Goal: Task Accomplishment & Management: Manage account settings

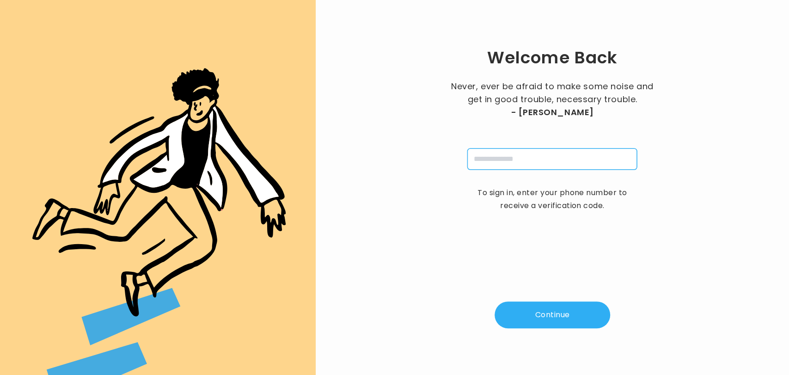
click at [490, 165] on input "tel" at bounding box center [553, 158] width 170 height 21
type input "**********"
click at [565, 318] on button "Continue" at bounding box center [553, 314] width 116 height 27
type input "*"
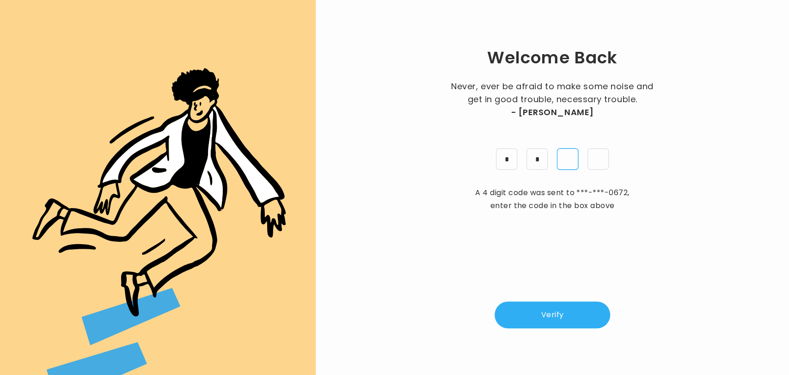
type input "*"
click at [567, 322] on button "Verify" at bounding box center [553, 314] width 116 height 27
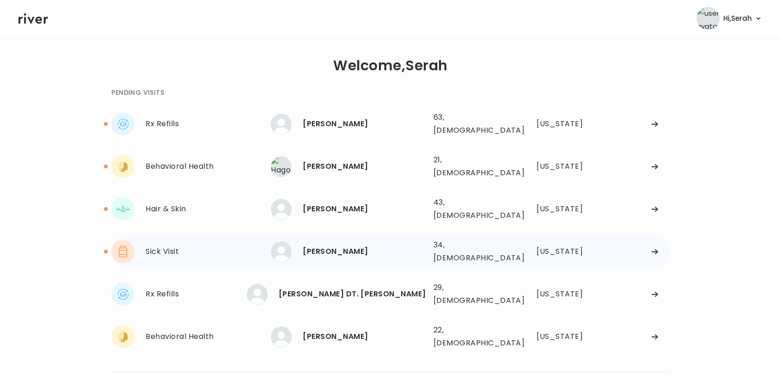
click at [342, 245] on div "[PERSON_NAME]" at bounding box center [364, 251] width 123 height 13
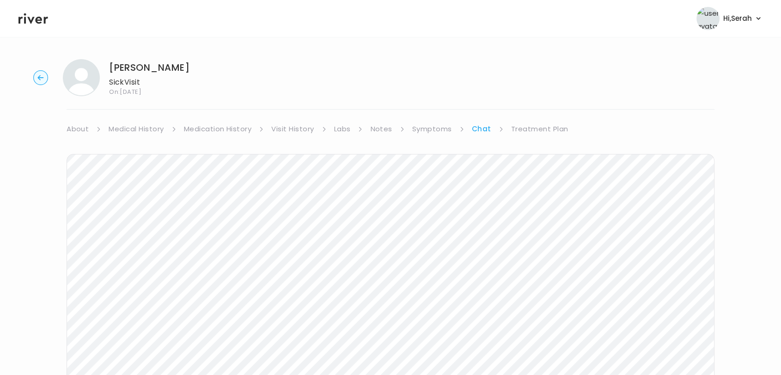
scroll to position [111, 0]
click at [54, 272] on div "[PERSON_NAME] Sick Visit On: [DATE] About Medical History Medication History Vi…" at bounding box center [390, 164] width 781 height 447
click at [26, 258] on div "[PERSON_NAME] Sick Visit On: [DATE] About Medical History Medication History Vi…" at bounding box center [390, 164] width 781 height 447
click at [25, 15] on icon at bounding box center [33, 18] width 30 height 11
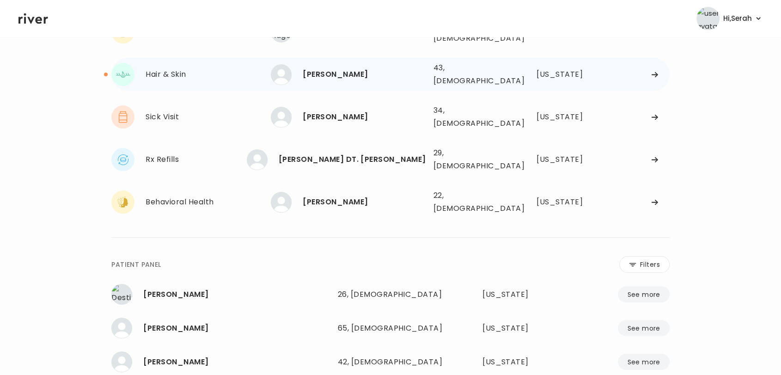
click at [307, 68] on div "[PERSON_NAME]" at bounding box center [364, 74] width 123 height 13
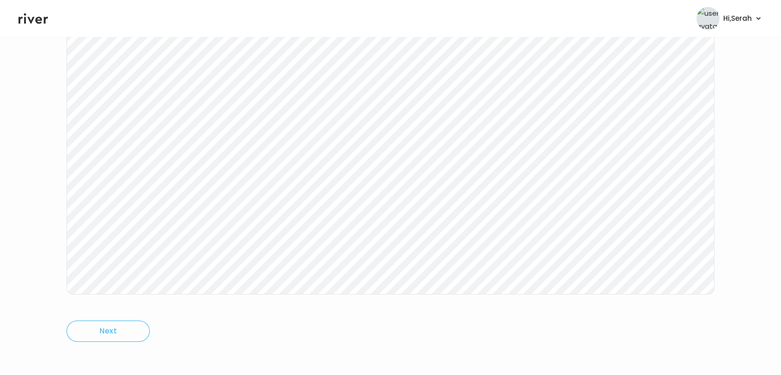
scroll to position [139, 0]
click at [38, 19] on icon at bounding box center [33, 18] width 30 height 11
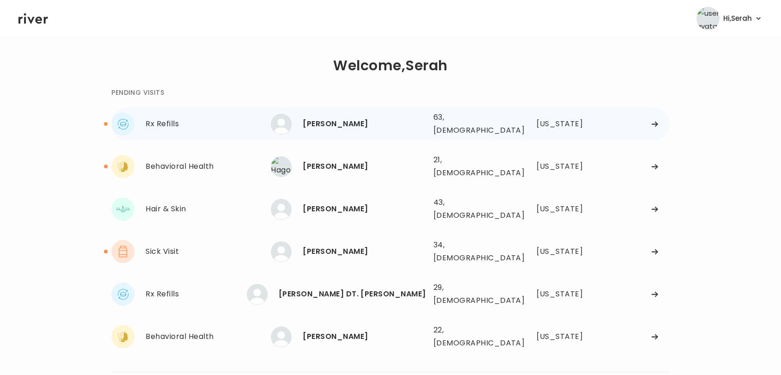
click at [320, 117] on div "[PERSON_NAME]" at bounding box center [364, 123] width 123 height 13
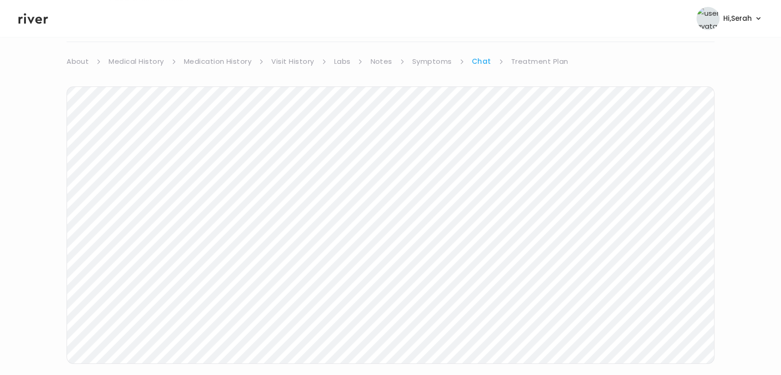
scroll to position [139, 0]
click at [41, 17] on icon at bounding box center [33, 19] width 30 height 14
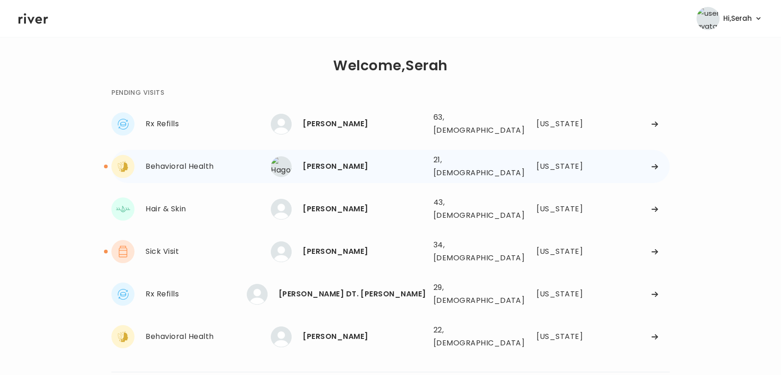
click at [331, 161] on div "[PERSON_NAME]" at bounding box center [364, 166] width 123 height 13
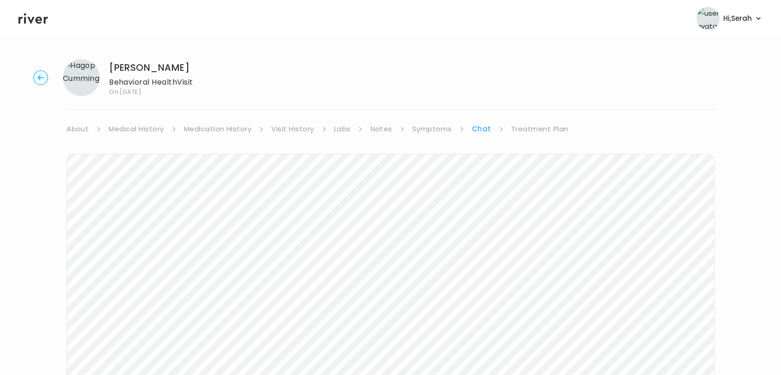
click at [425, 133] on link "Symptoms" at bounding box center [432, 129] width 40 height 13
click at [482, 132] on link "Chat" at bounding box center [483, 129] width 18 height 13
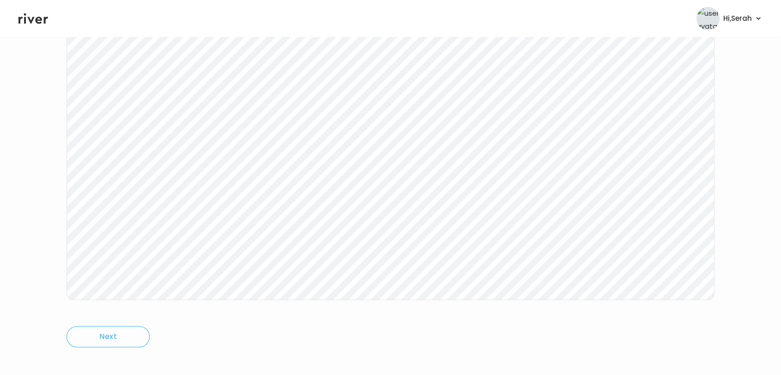
scroll to position [139, 0]
click at [37, 12] on icon at bounding box center [33, 19] width 30 height 14
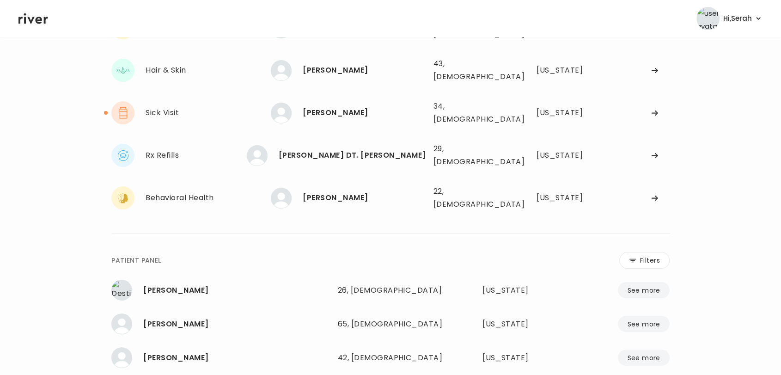
scroll to position [30, 0]
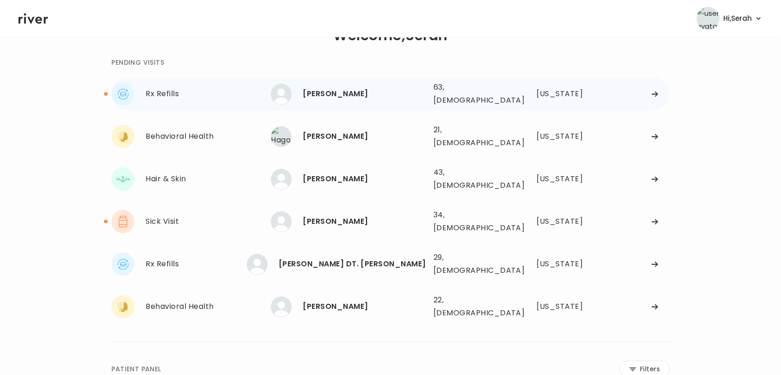
click at [321, 93] on div "[PERSON_NAME]" at bounding box center [364, 93] width 123 height 13
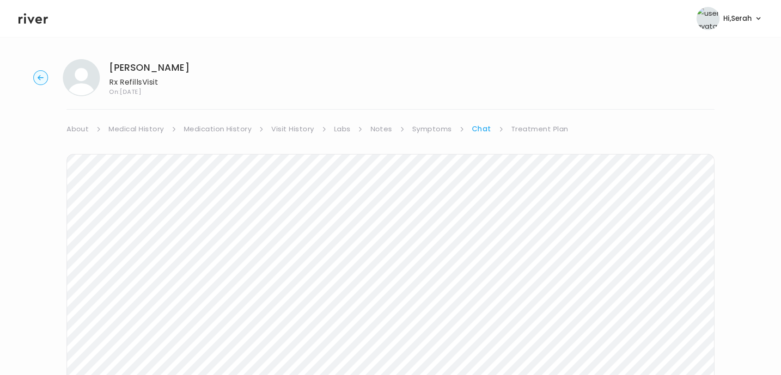
click at [228, 123] on link "Medication History" at bounding box center [218, 129] width 68 height 13
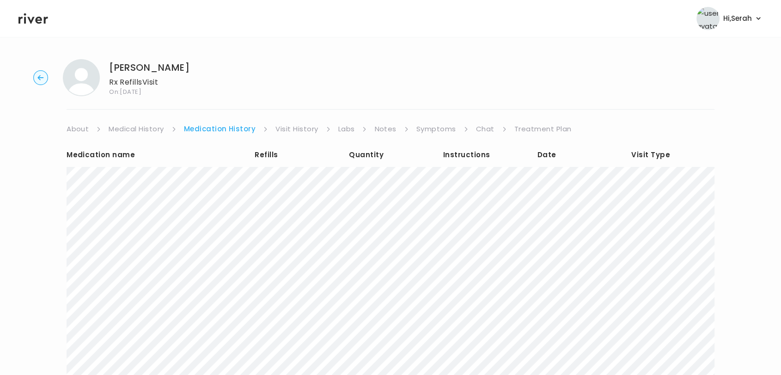
scroll to position [115, 0]
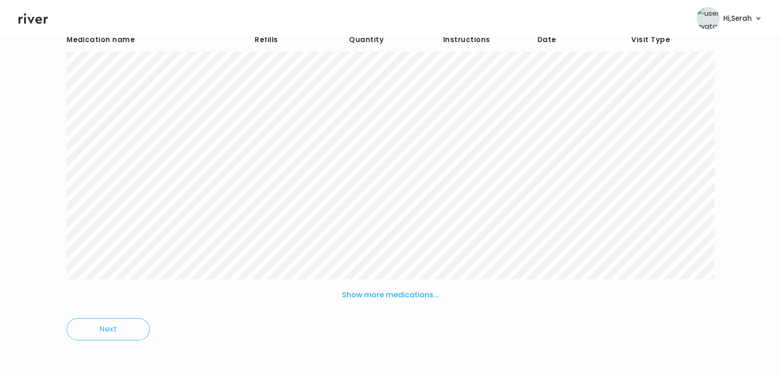
click at [429, 289] on button "Show more medications..." at bounding box center [390, 295] width 105 height 20
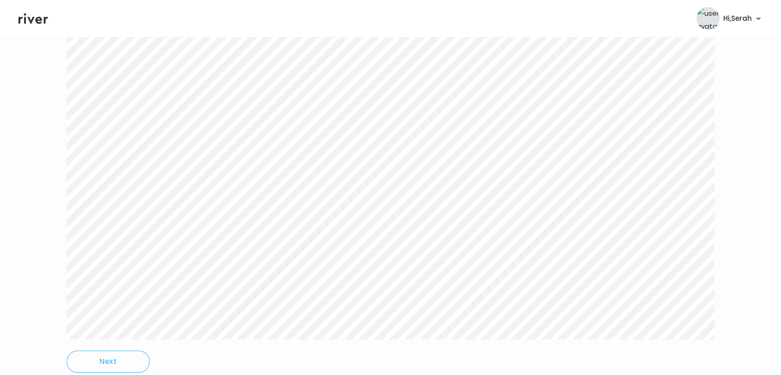
scroll to position [0, 0]
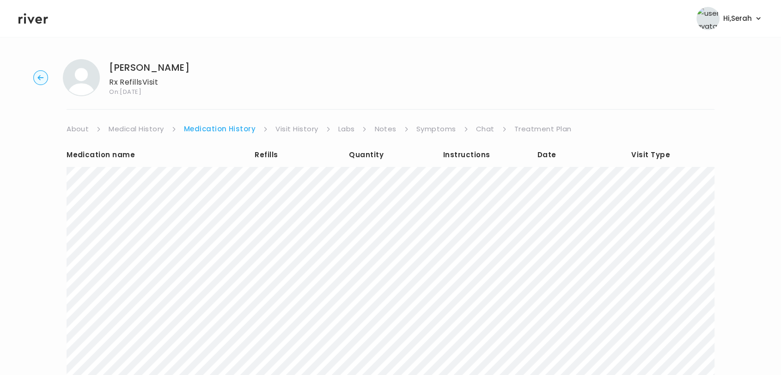
click at [525, 129] on link "Treatment Plan" at bounding box center [543, 129] width 57 height 13
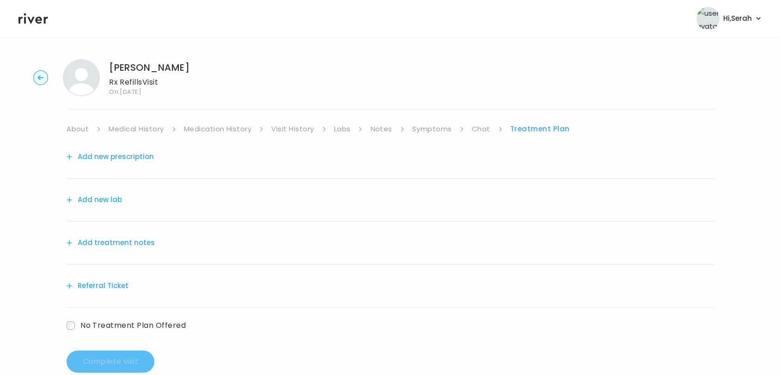
click at [217, 123] on link "Medication History" at bounding box center [218, 129] width 68 height 13
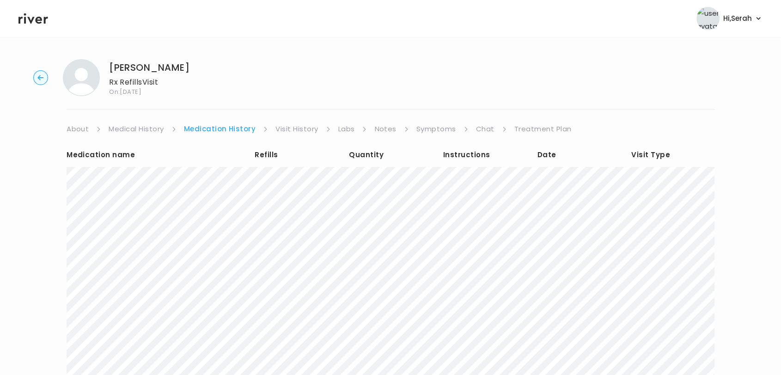
click at [136, 127] on link "Medical History" at bounding box center [136, 129] width 55 height 13
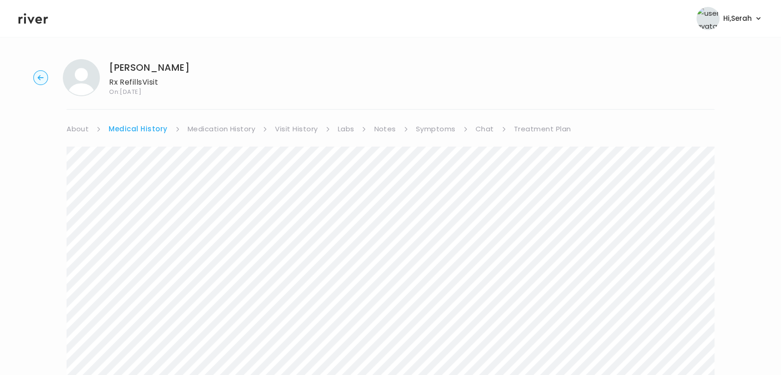
click at [521, 121] on div "[PERSON_NAME] Rx Refills Visit On: [DATE] About Medical History Medication Hist…" at bounding box center [390, 324] width 781 height 545
click at [523, 127] on link "Treatment Plan" at bounding box center [542, 129] width 57 height 13
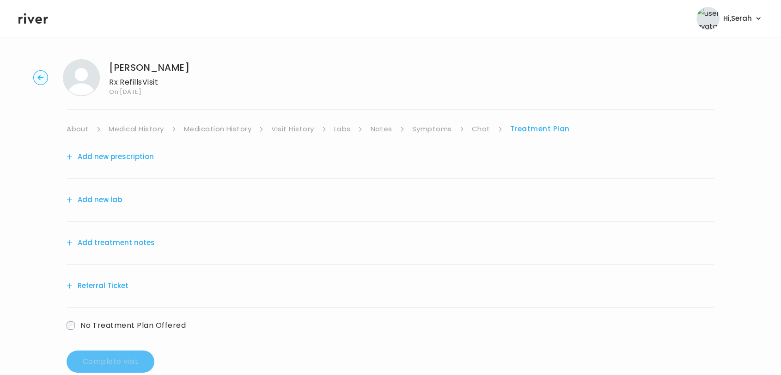
click at [216, 127] on link "Medication History" at bounding box center [218, 129] width 68 height 13
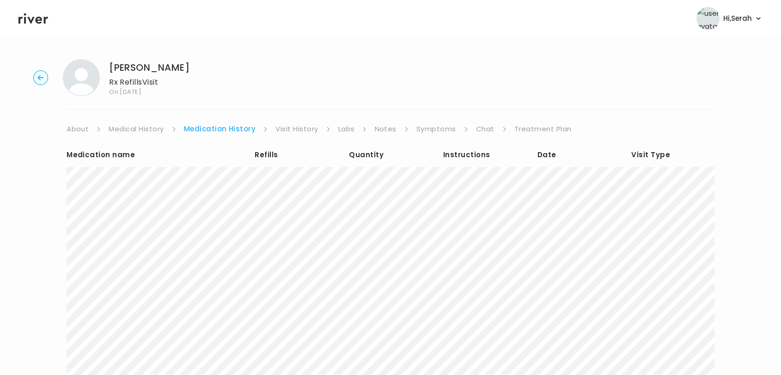
scroll to position [115, 0]
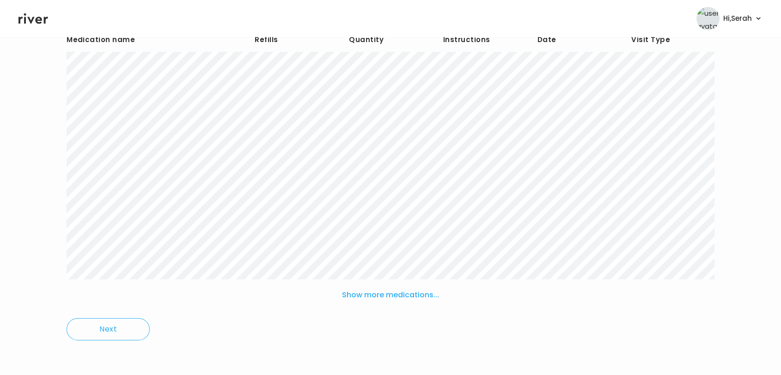
click at [388, 297] on button "Show more medications..." at bounding box center [390, 295] width 105 height 20
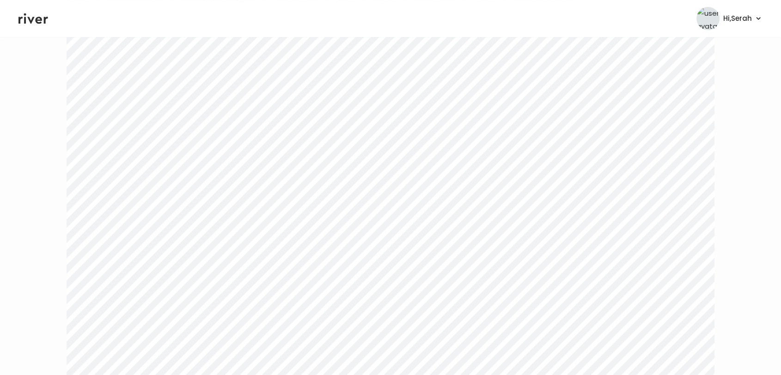
scroll to position [0, 0]
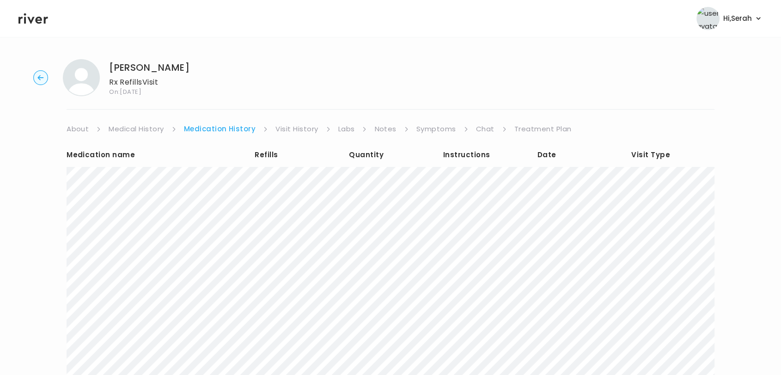
click at [486, 127] on link "Chat" at bounding box center [485, 129] width 18 height 13
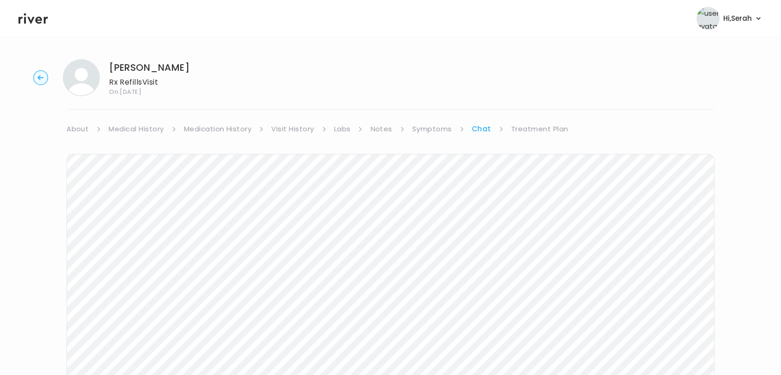
click at [530, 135] on link "Treatment Plan" at bounding box center [539, 129] width 57 height 13
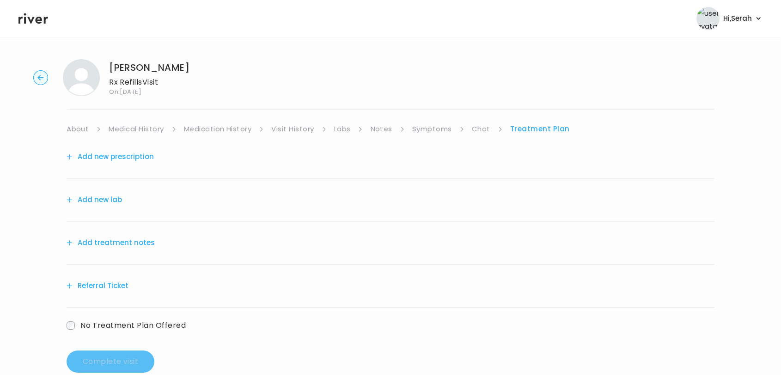
click at [137, 159] on button "Add new prescription" at bounding box center [110, 156] width 87 height 13
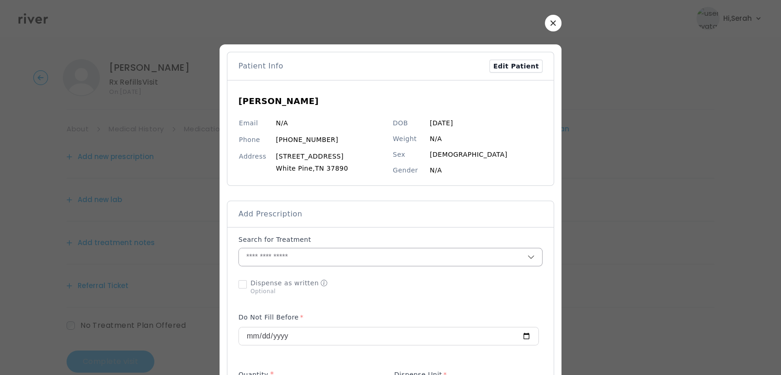
click at [287, 262] on input "text" at bounding box center [383, 257] width 289 height 18
click at [288, 256] on input "text" at bounding box center [383, 257] width 289 height 18
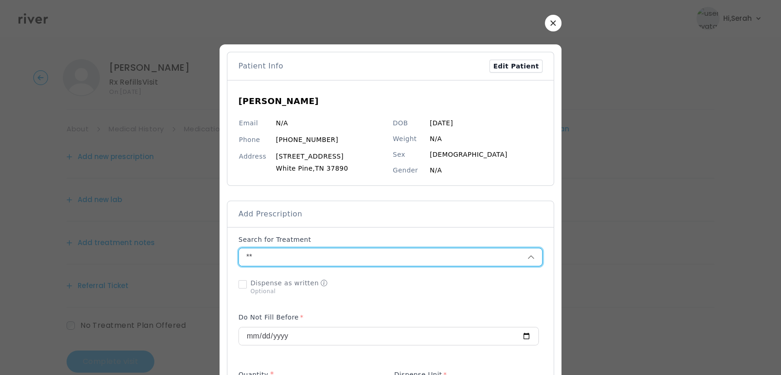
type input "*"
click at [551, 21] on icon "button" at bounding box center [554, 23] width 6 height 6
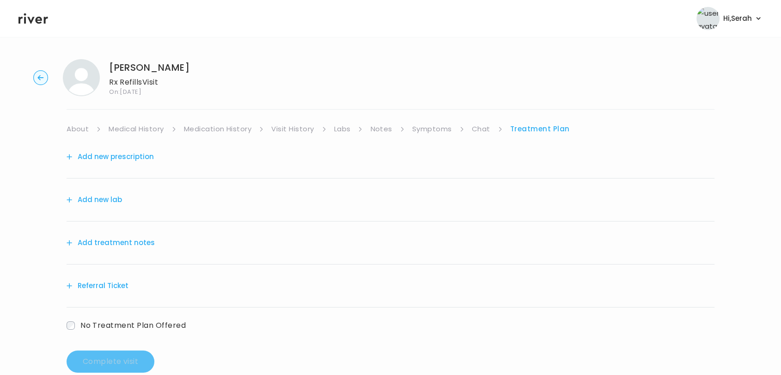
click at [129, 154] on button "Add new prescription" at bounding box center [110, 156] width 87 height 13
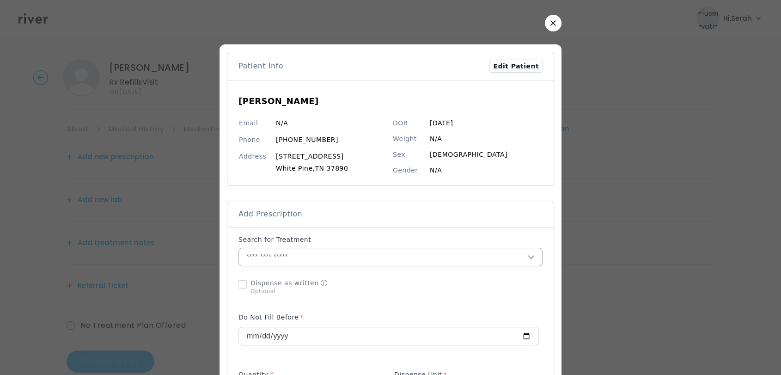
click at [272, 253] on input "text" at bounding box center [383, 257] width 289 height 18
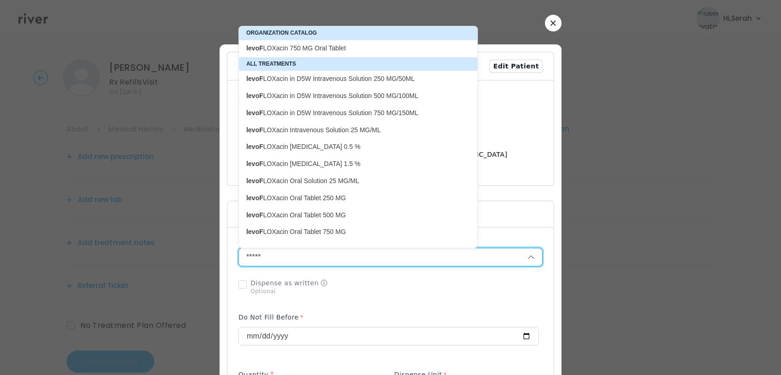
click at [316, 228] on p "levoF LOXacin Oral Tablet 750 MG" at bounding box center [352, 232] width 213 height 9
type input "**********"
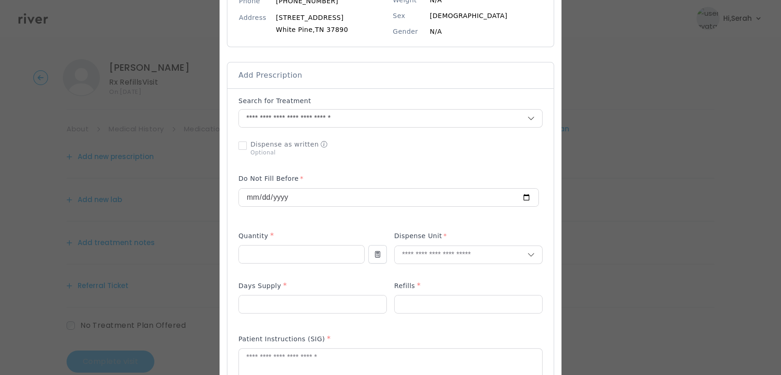
scroll to position [140, 0]
click at [292, 256] on input "number" at bounding box center [301, 254] width 125 height 18
type input "**"
type input "***"
click at [421, 271] on p "Tablet" at bounding box center [469, 273] width 122 height 13
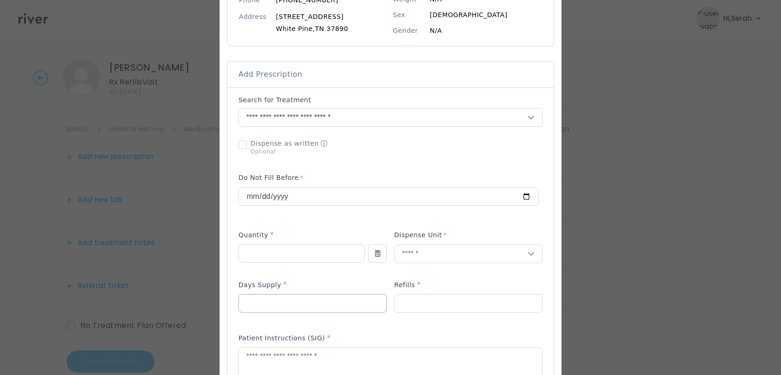
click at [309, 306] on input "number" at bounding box center [313, 304] width 148 height 18
type input "**"
type input "*"
click at [297, 351] on textarea at bounding box center [390, 372] width 303 height 49
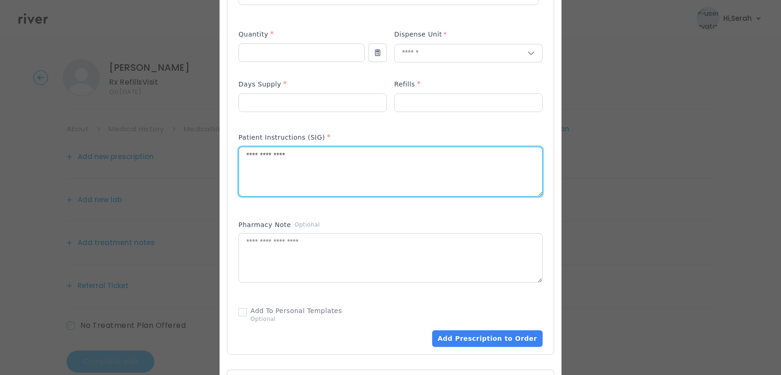
scroll to position [349, 0]
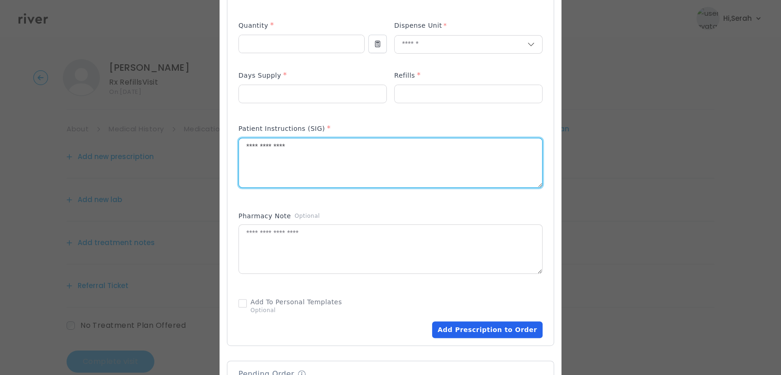
type textarea "**********"
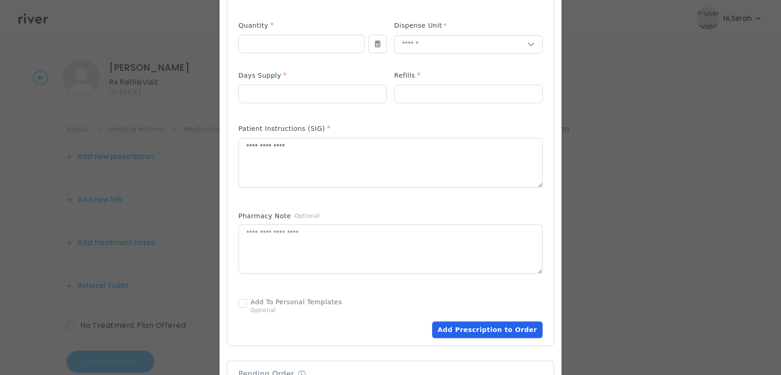
click at [480, 329] on button "Add Prescription to Order" at bounding box center [487, 329] width 111 height 17
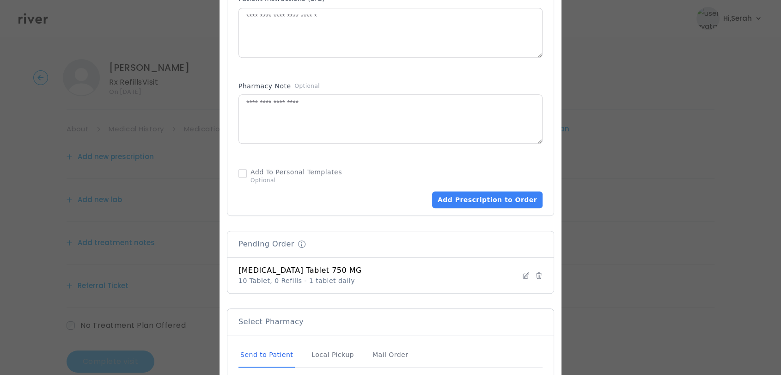
scroll to position [624, 0]
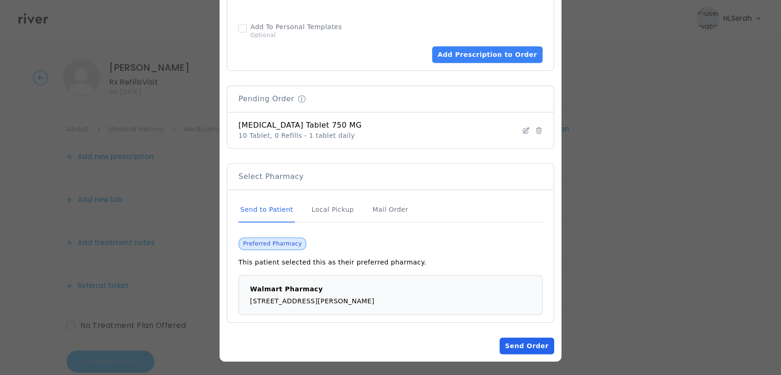
click at [535, 340] on button "Send Order" at bounding box center [527, 346] width 55 height 17
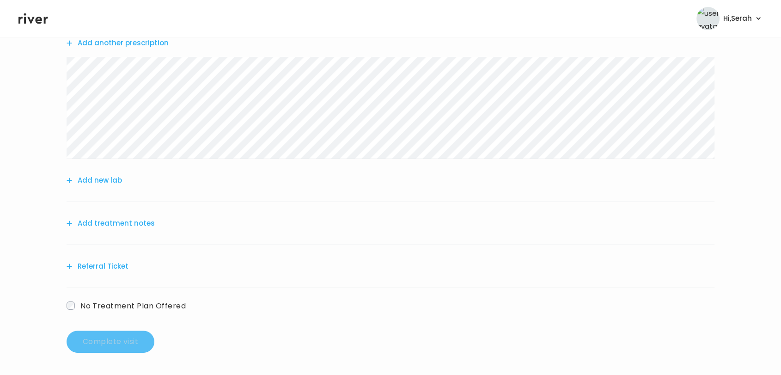
scroll to position [92, 0]
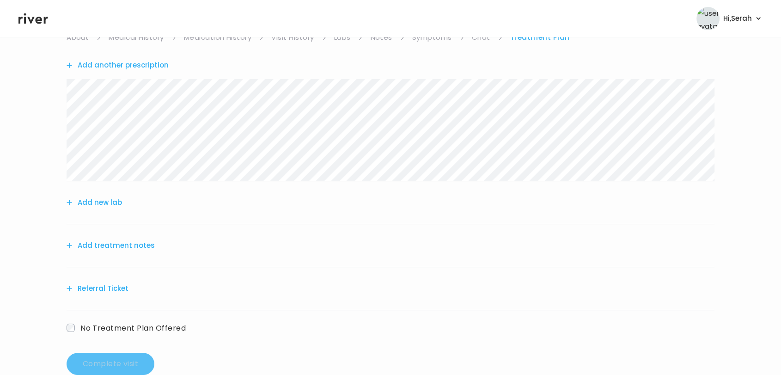
click at [122, 245] on button "Add treatment notes" at bounding box center [111, 245] width 88 height 13
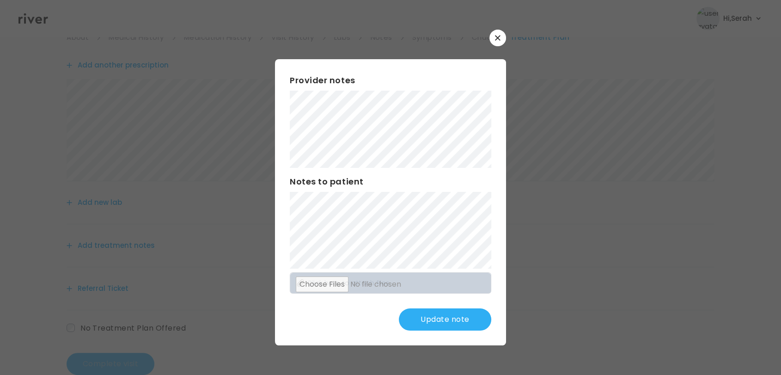
click at [327, 356] on div at bounding box center [390, 187] width 781 height 375
click at [335, 345] on div at bounding box center [390, 187] width 781 height 375
click at [450, 324] on button "Update note" at bounding box center [445, 319] width 92 height 22
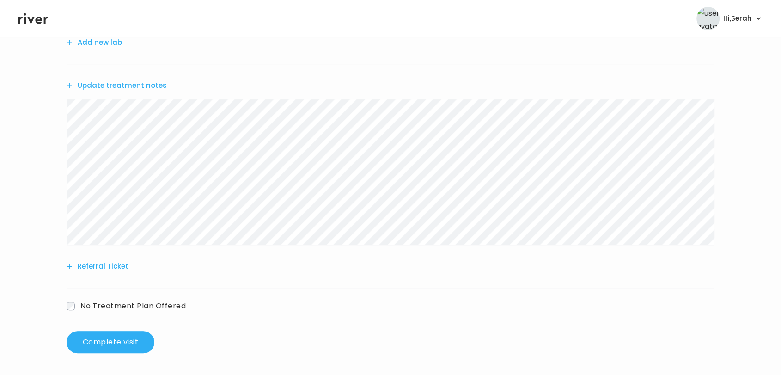
scroll to position [252, 0]
click at [123, 348] on button "Complete visit" at bounding box center [111, 342] width 88 height 22
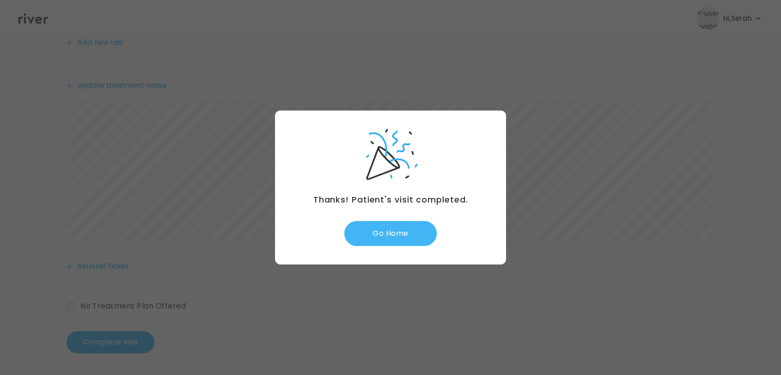
click at [384, 235] on button "Go Home" at bounding box center [391, 233] width 92 height 25
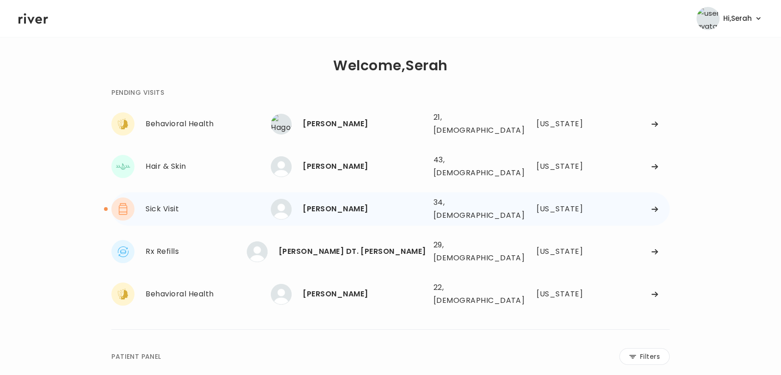
click at [312, 203] on div "[PERSON_NAME]" at bounding box center [364, 209] width 123 height 13
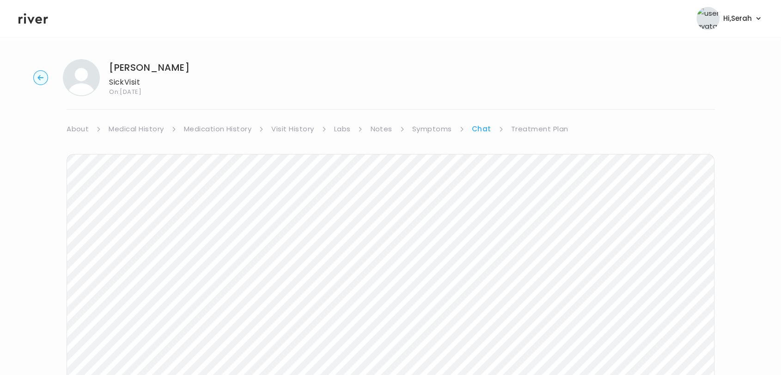
click at [343, 127] on link "Labs" at bounding box center [342, 129] width 17 height 13
click at [531, 127] on link "Treatment Plan" at bounding box center [540, 129] width 57 height 13
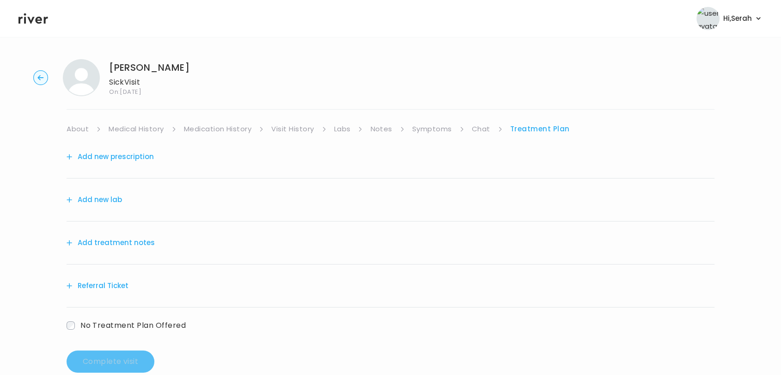
click at [108, 201] on button "Add new lab" at bounding box center [94, 199] width 55 height 13
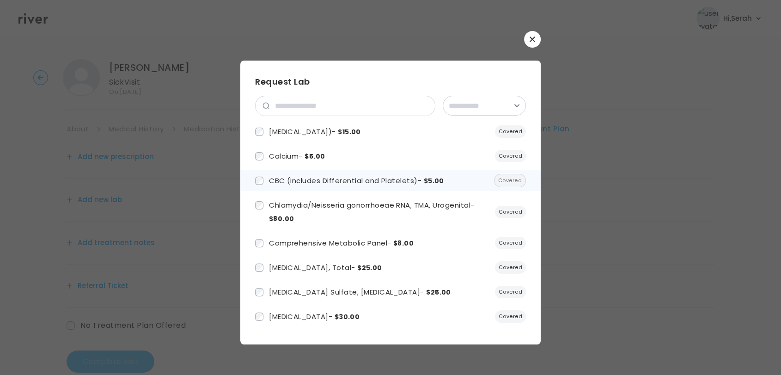
click at [290, 174] on label "CBC (includes Differential and Platelets) - $5.00" at bounding box center [349, 180] width 189 height 13
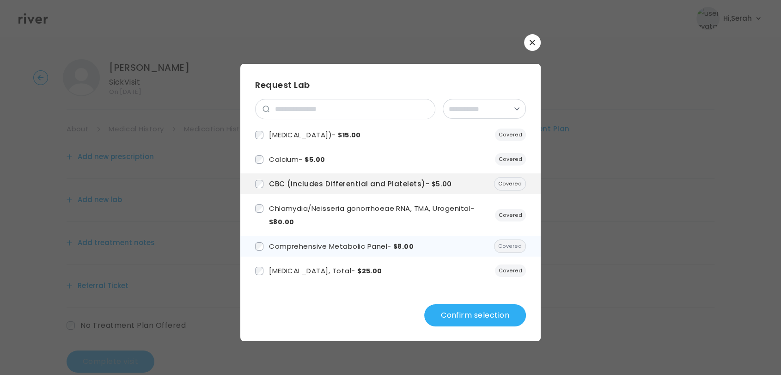
click at [306, 246] on span "Comprehensive Metabolic Panel - $8.00" at bounding box center [341, 246] width 145 height 10
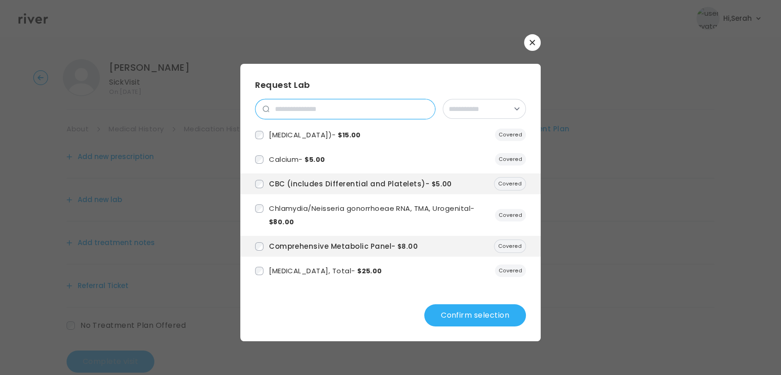
click at [328, 105] on input "search" at bounding box center [353, 108] width 166 height 19
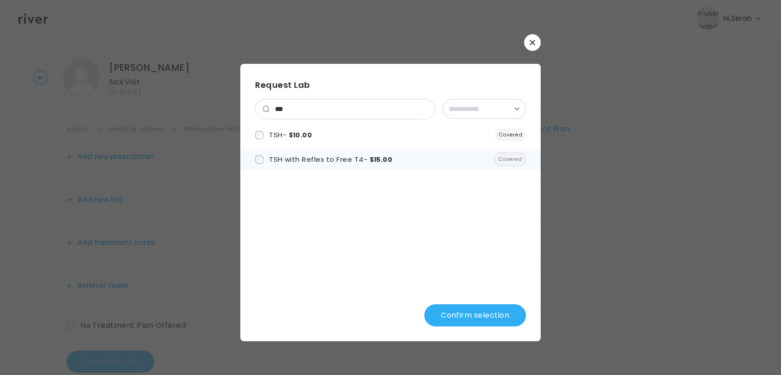
click at [318, 153] on label "TSH with Reflex to Free T4 - $15.00" at bounding box center [323, 159] width 137 height 13
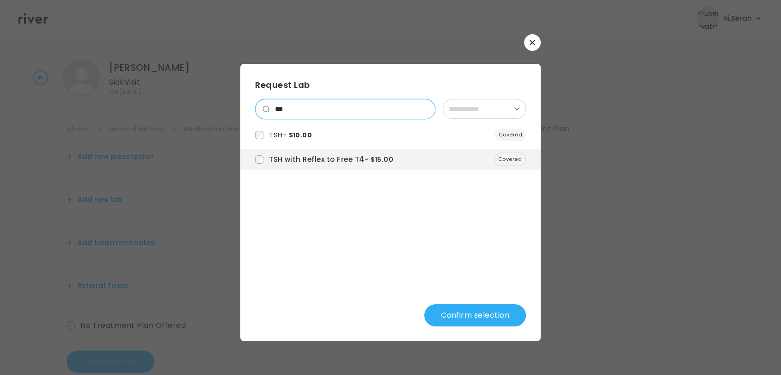
click at [311, 110] on input "***" at bounding box center [353, 108] width 166 height 19
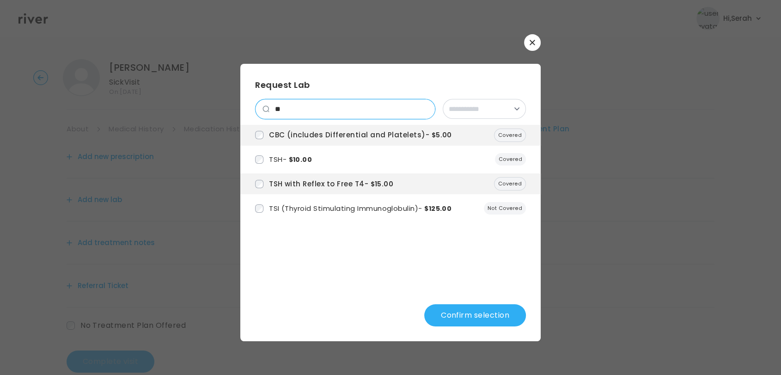
type input "*"
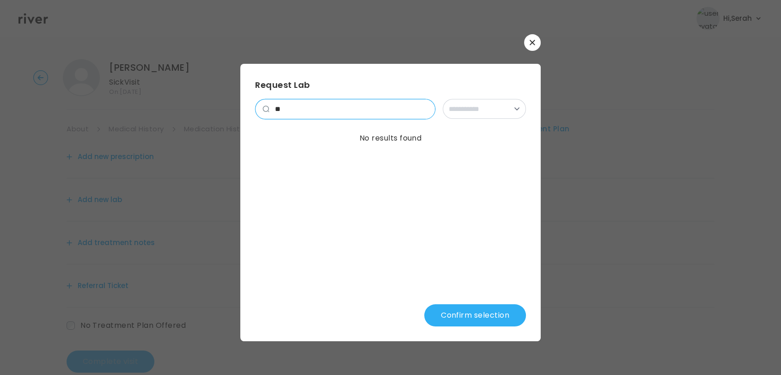
type input "*"
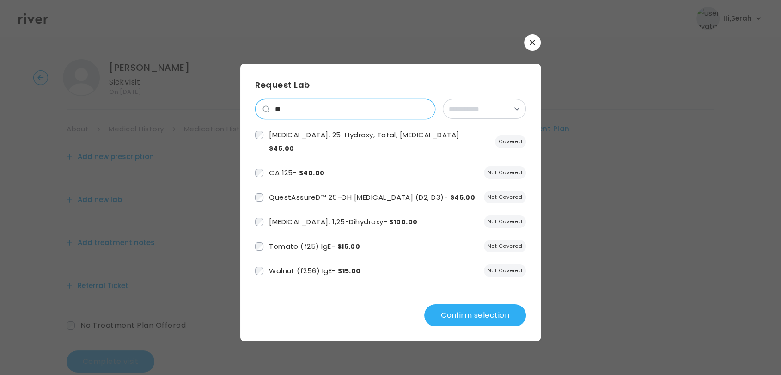
type input "*"
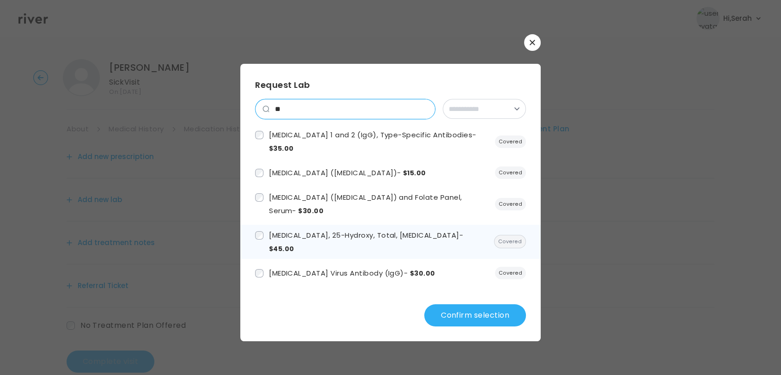
type input "**"
click at [338, 236] on span "Vitamin D, 25-Hydroxy, Total, Immunoassay - $45.00" at bounding box center [366, 241] width 194 height 23
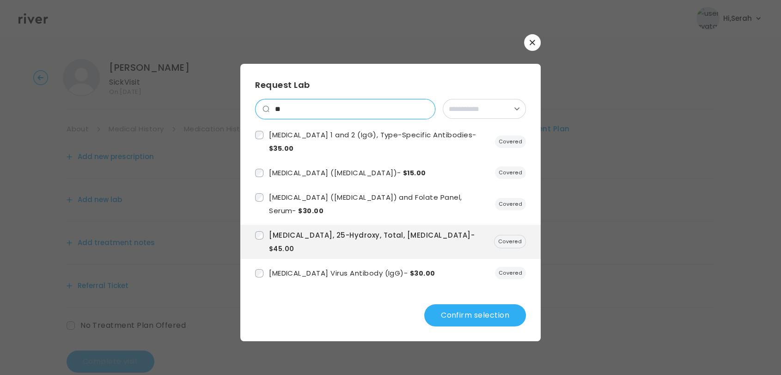
click at [294, 107] on input "**" at bounding box center [353, 108] width 166 height 19
click at [466, 325] on button "Confirm selection" at bounding box center [476, 315] width 102 height 22
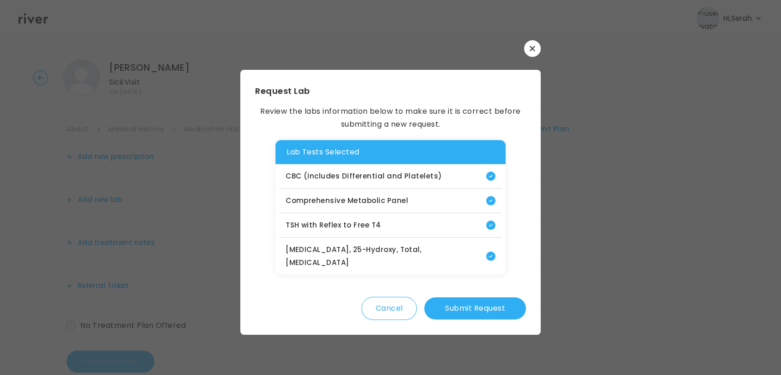
click at [469, 301] on button "Submit Request" at bounding box center [476, 308] width 102 height 22
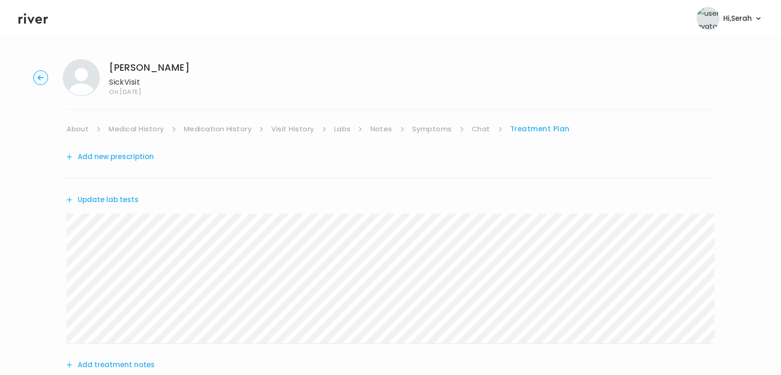
click at [79, 128] on link "About" at bounding box center [78, 129] width 22 height 13
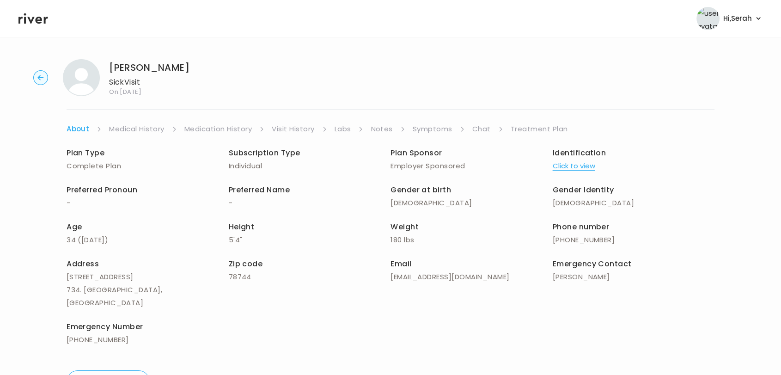
click at [535, 126] on link "Treatment Plan" at bounding box center [539, 129] width 57 height 13
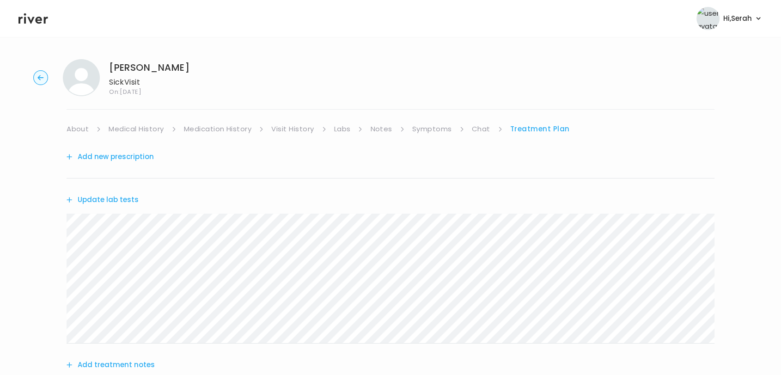
click at [122, 200] on button "Update lab tests" at bounding box center [103, 199] width 72 height 13
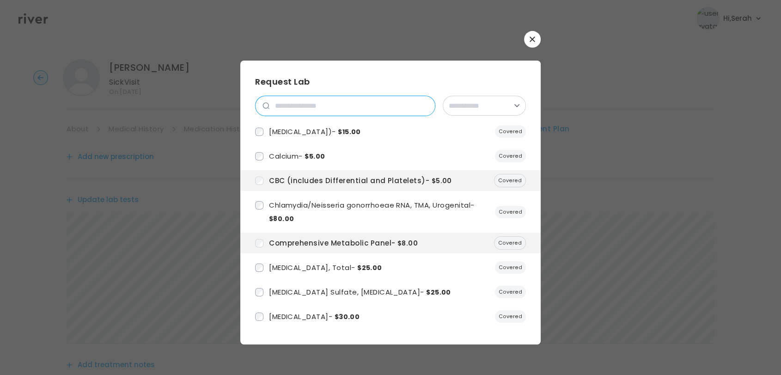
click at [310, 104] on input "search" at bounding box center [353, 105] width 166 height 19
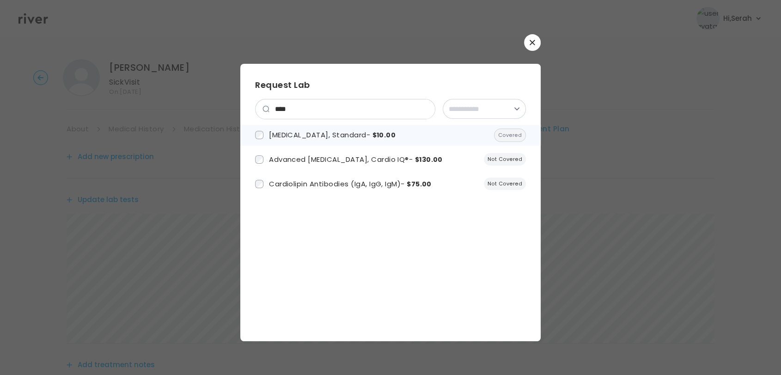
click at [312, 127] on li "Lipid Panel, Standard - $10.00 Covered" at bounding box center [390, 135] width 301 height 21
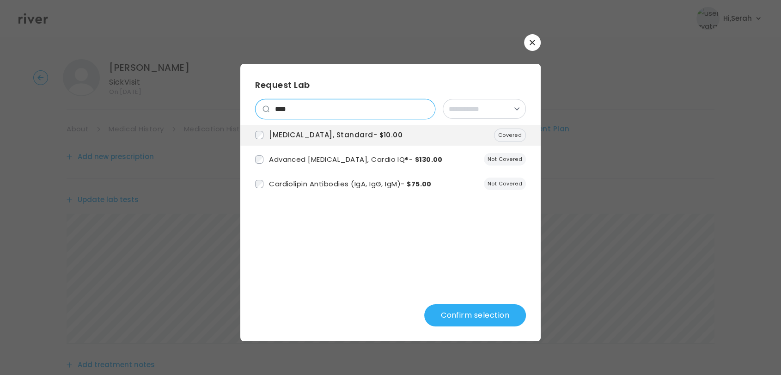
click at [305, 112] on input "****" at bounding box center [353, 108] width 166 height 19
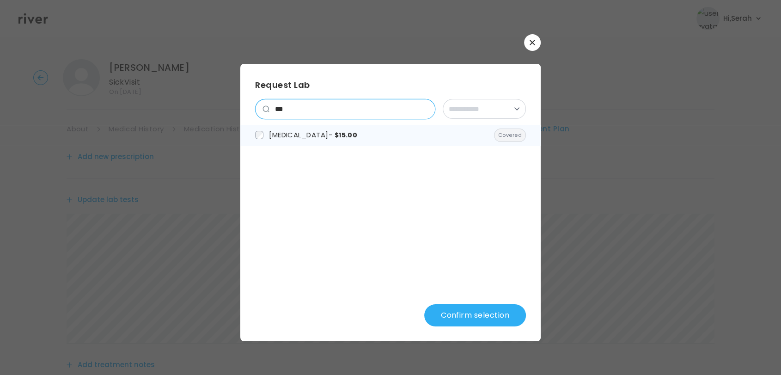
type input "***"
click at [314, 142] on li "Hemoglobin A1c - $15.00 Covered" at bounding box center [390, 135] width 301 height 21
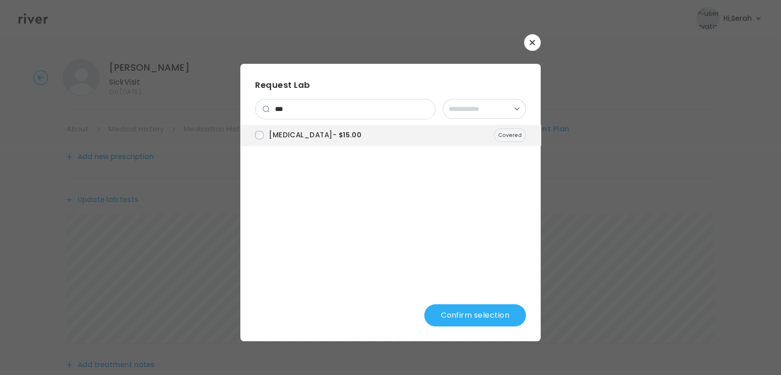
click at [468, 318] on button "Confirm selection" at bounding box center [476, 315] width 102 height 22
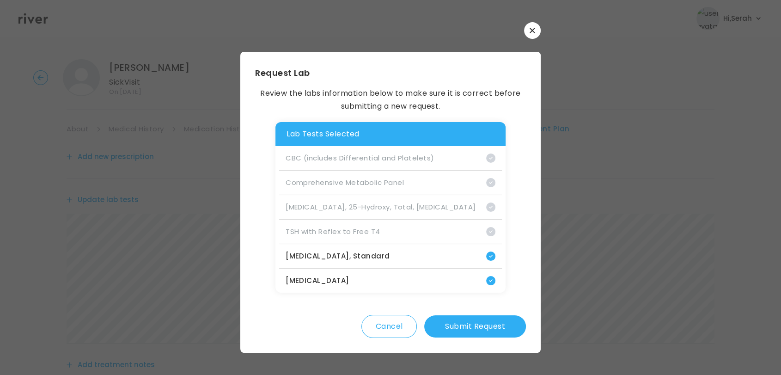
click at [468, 318] on button "Submit Request" at bounding box center [476, 326] width 102 height 22
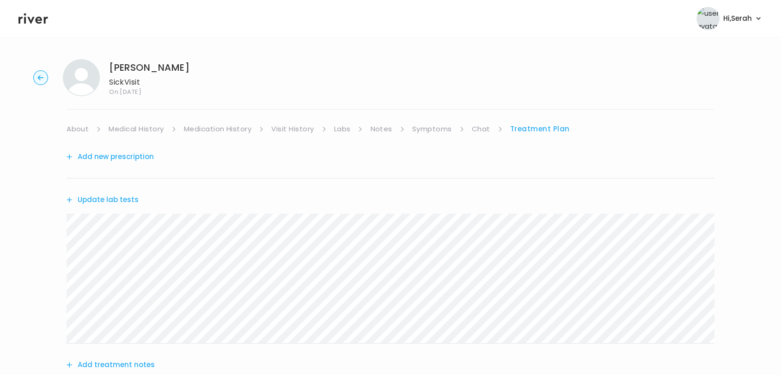
click at [437, 128] on link "Symptoms" at bounding box center [432, 129] width 40 height 13
click at [517, 135] on div "Next" at bounding box center [391, 304] width 648 height 339
click at [518, 127] on link "Treatment Plan" at bounding box center [540, 129] width 57 height 13
click at [129, 157] on button "Add new prescription" at bounding box center [110, 156] width 87 height 13
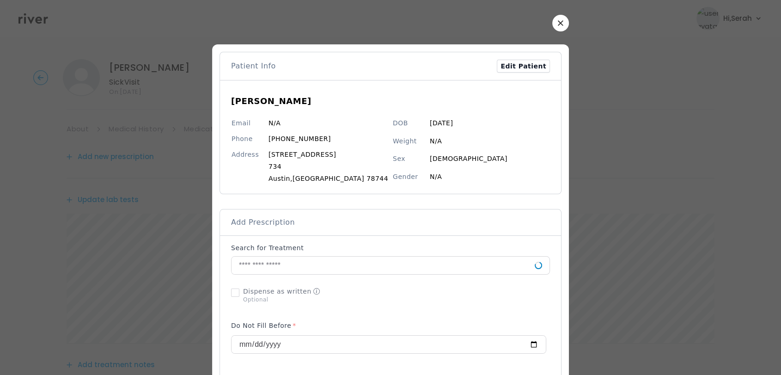
scroll to position [63, 0]
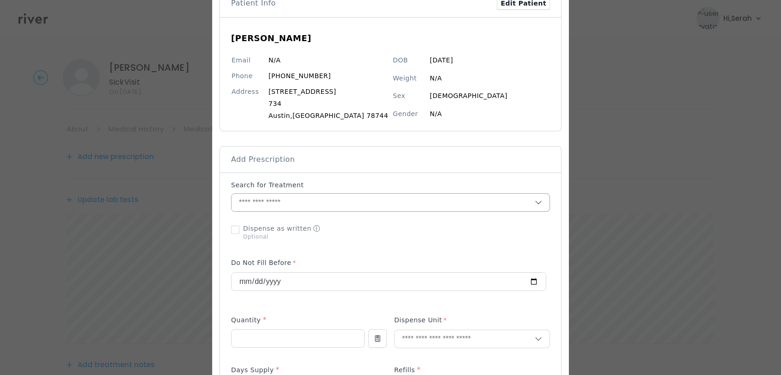
click at [380, 197] on input "text" at bounding box center [383, 203] width 303 height 18
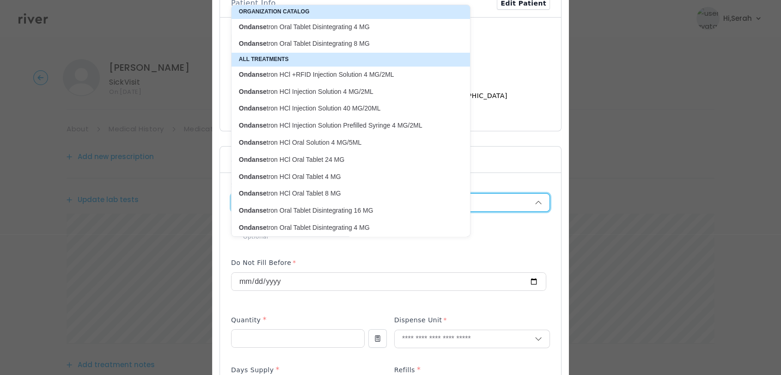
click at [327, 41] on p "Ondanse tron Oral Tablet Disintegrating 8 MG" at bounding box center [345, 43] width 213 height 9
type input "**********"
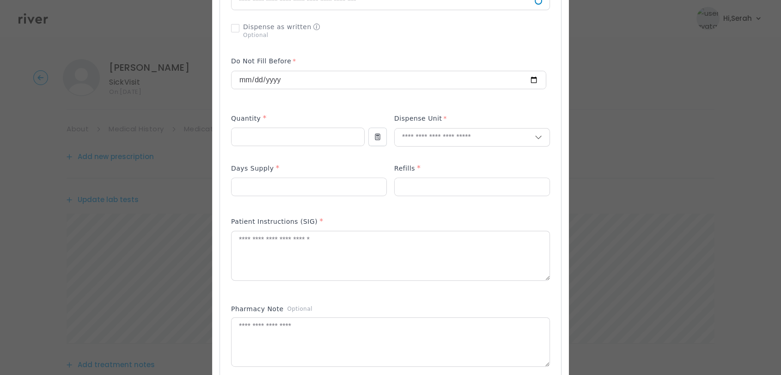
scroll to position [276, 0]
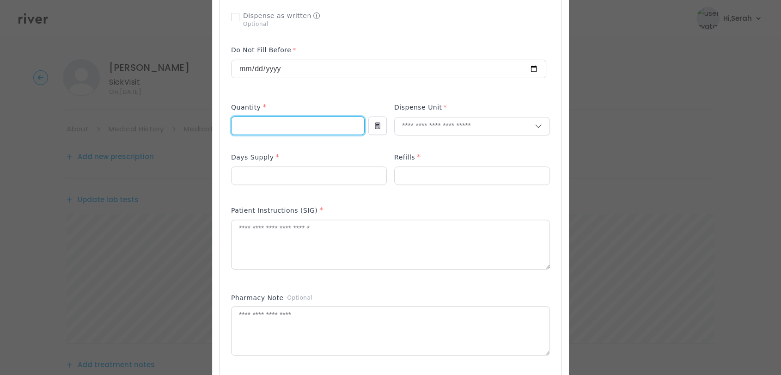
click at [270, 129] on input "number" at bounding box center [298, 126] width 133 height 18
type input "**"
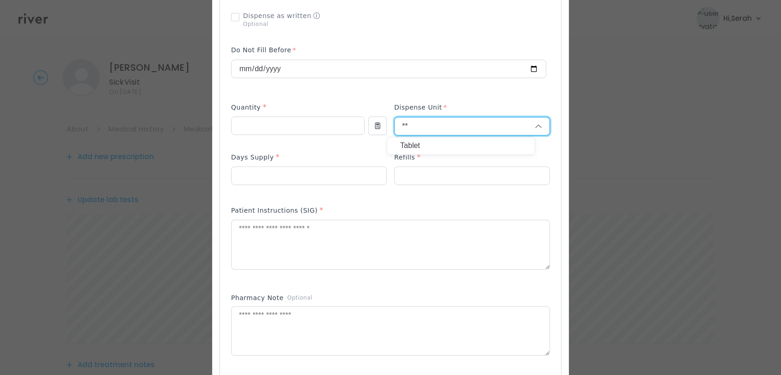
type input "**"
click at [398, 145] on div "Tablet" at bounding box center [462, 145] width 148 height 17
click at [318, 166] on div "Days Supply *" at bounding box center [309, 159] width 156 height 15
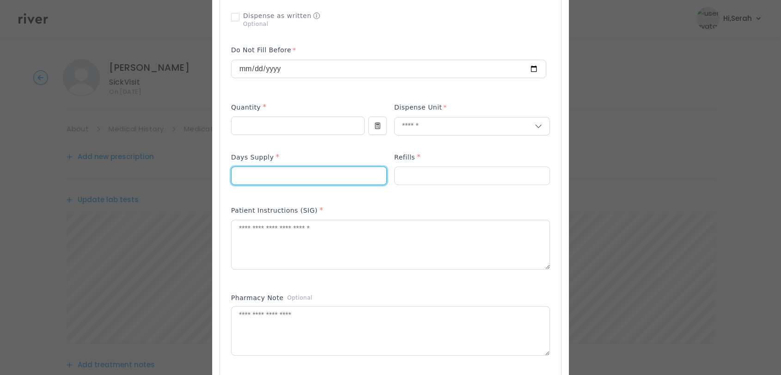
click at [303, 176] on input "number" at bounding box center [309, 176] width 155 height 18
type input "**"
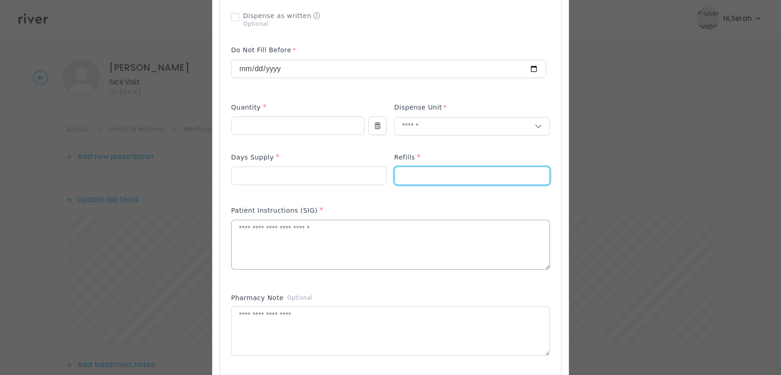
type input "*"
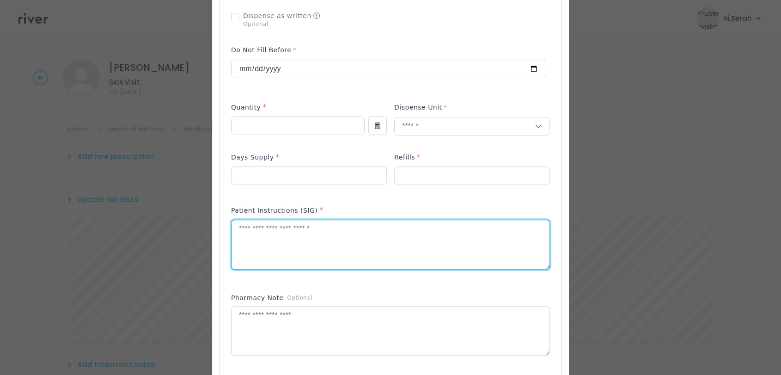
click at [289, 254] on textarea at bounding box center [391, 244] width 318 height 49
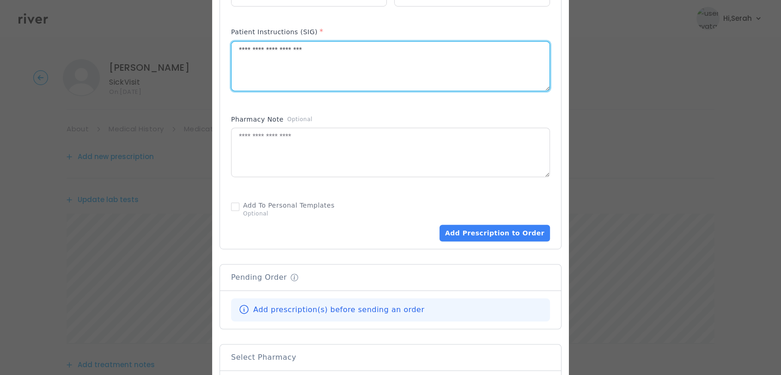
scroll to position [457, 0]
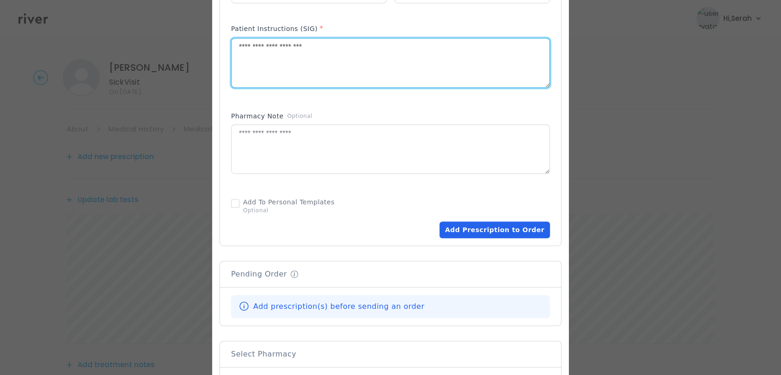
type textarea "**********"
click at [495, 229] on button "Add Prescription to Order" at bounding box center [495, 229] width 111 height 17
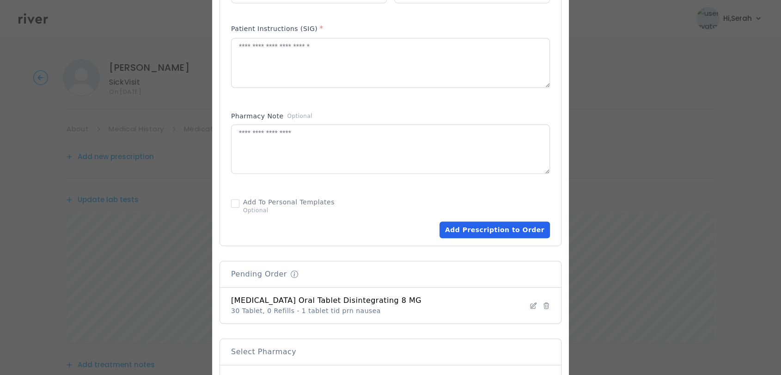
scroll to position [633, 0]
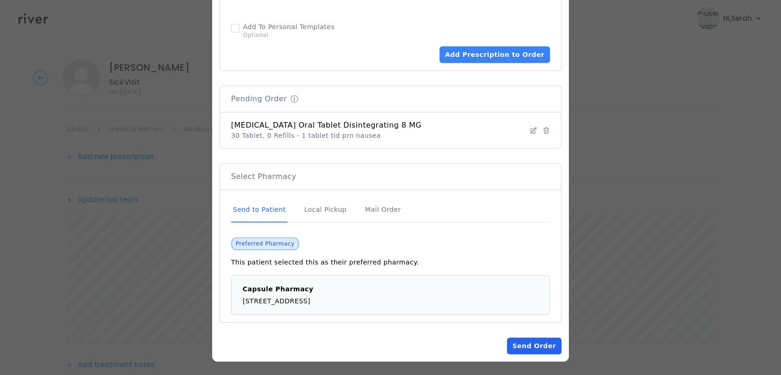
click at [525, 344] on button "Send Order" at bounding box center [534, 346] width 55 height 17
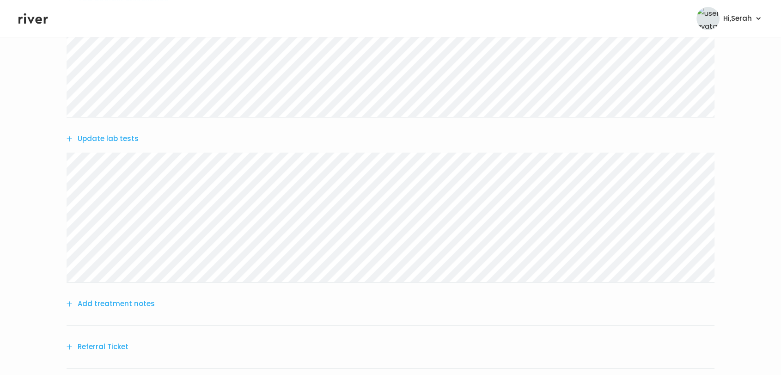
scroll to position [236, 0]
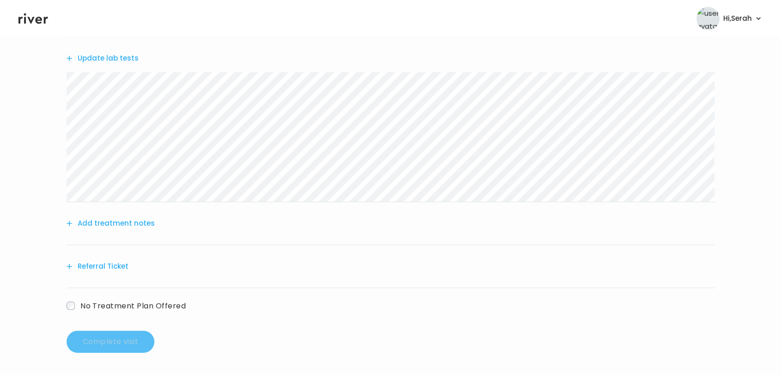
click at [122, 224] on button "Add treatment notes" at bounding box center [111, 223] width 88 height 13
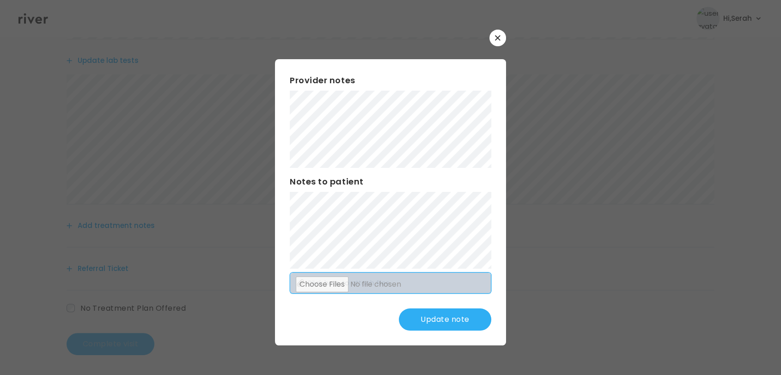
scroll to position [234, 0]
click at [459, 319] on button "Update note" at bounding box center [445, 319] width 92 height 22
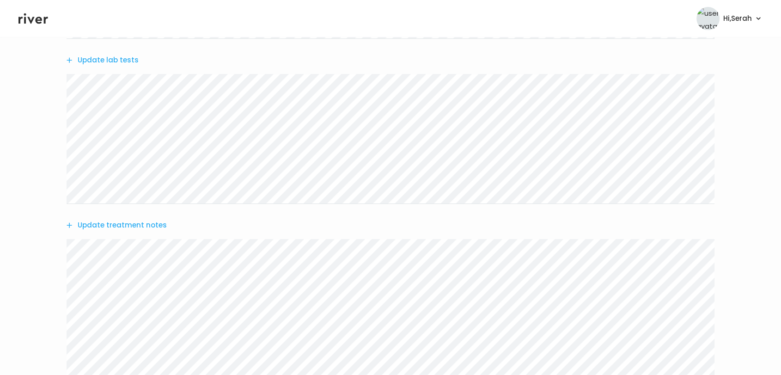
scroll to position [374, 0]
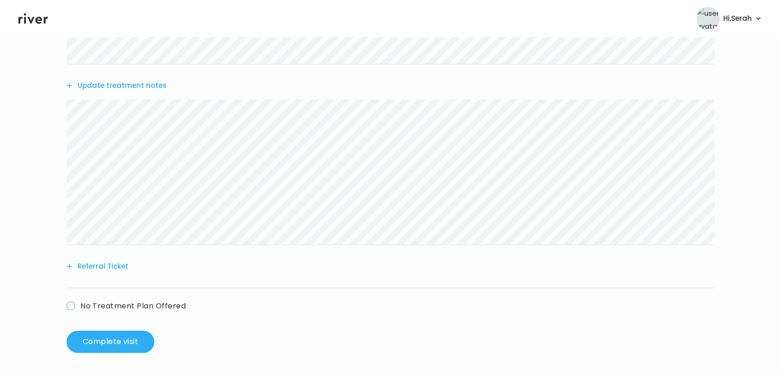
click at [351, 344] on div "Add another prescription Update lab tests Update treatment notes Referral Ticke…" at bounding box center [391, 57] width 648 height 591
click at [152, 82] on button "Update treatment notes" at bounding box center [117, 85] width 100 height 13
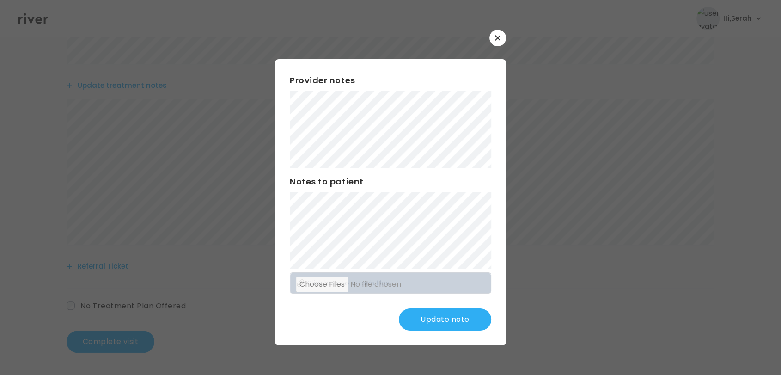
click at [448, 325] on button "Update note" at bounding box center [445, 319] width 92 height 22
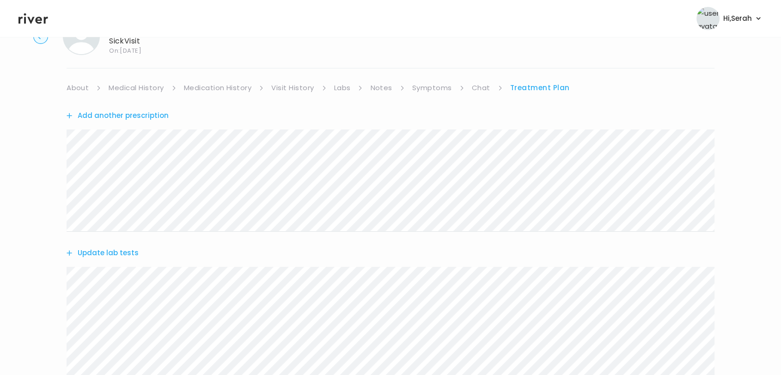
scroll to position [34, 0]
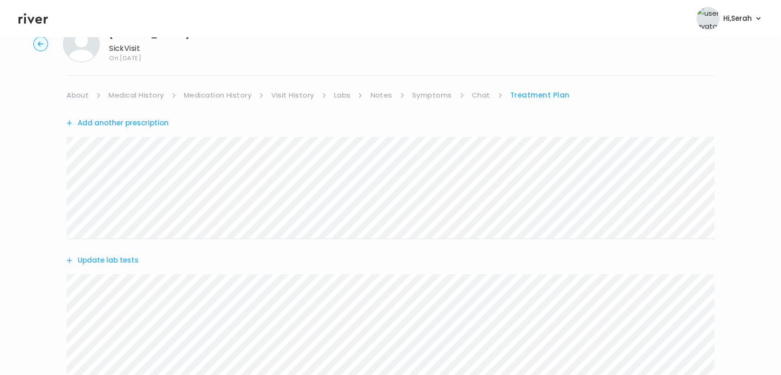
click at [430, 94] on link "Symptoms" at bounding box center [432, 95] width 40 height 13
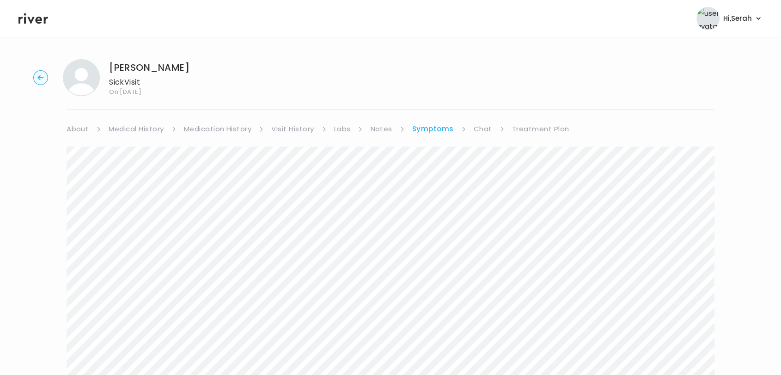
click at [526, 128] on link "Treatment Plan" at bounding box center [540, 129] width 57 height 13
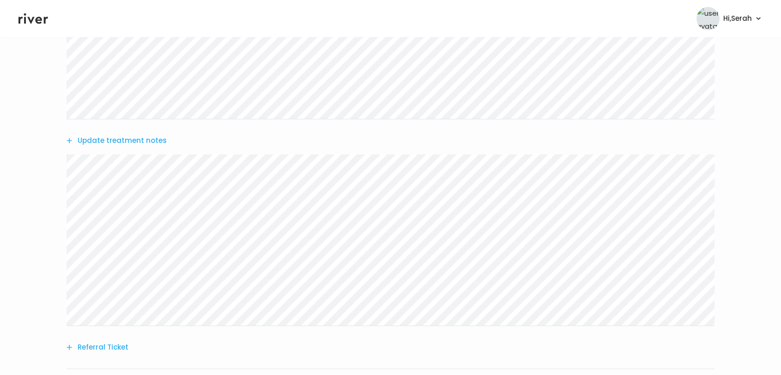
scroll to position [400, 0]
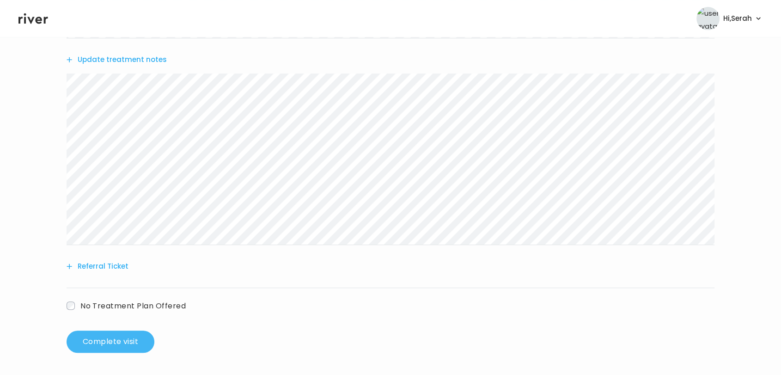
click at [108, 342] on button "Complete visit" at bounding box center [111, 342] width 88 height 22
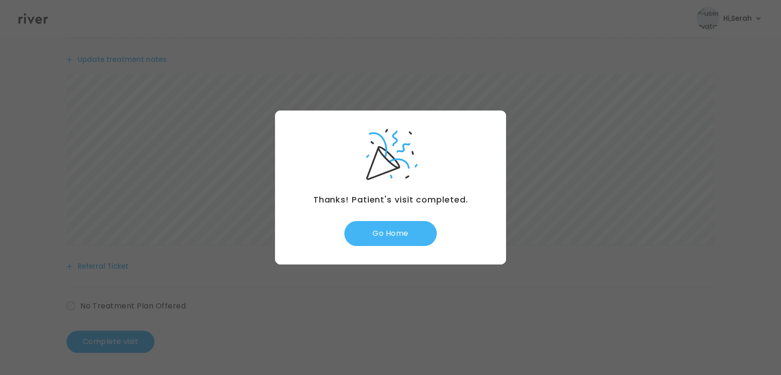
click at [391, 232] on button "Go Home" at bounding box center [391, 233] width 92 height 25
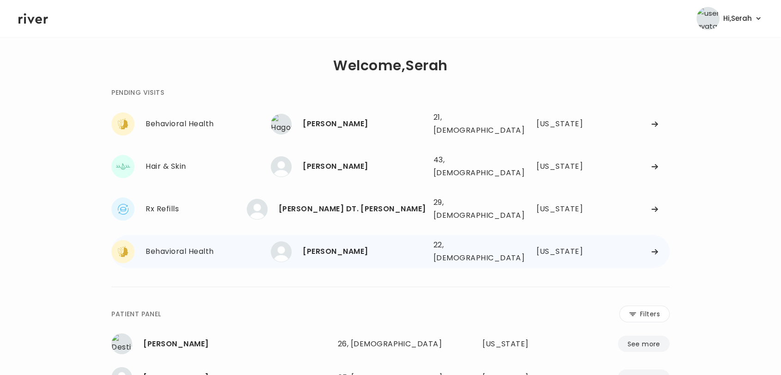
click at [354, 245] on div "[PERSON_NAME]" at bounding box center [364, 251] width 123 height 13
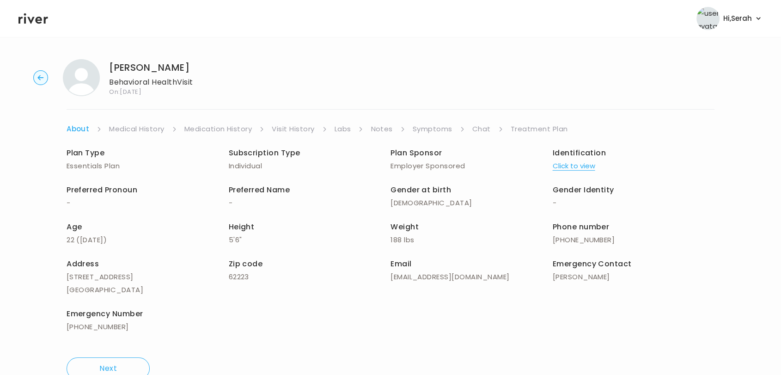
click at [480, 125] on link "Chat" at bounding box center [482, 129] width 18 height 13
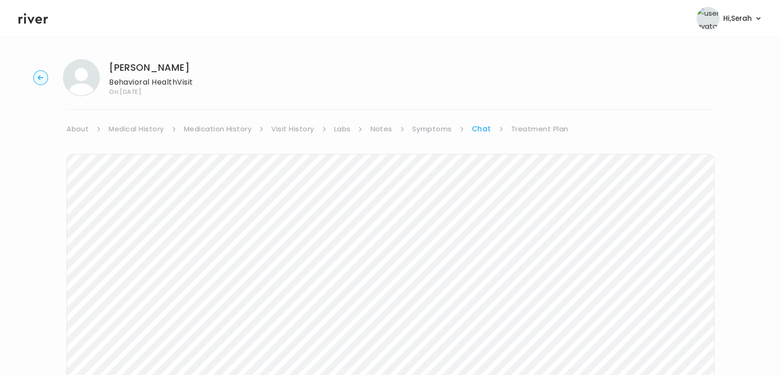
scroll to position [88, 0]
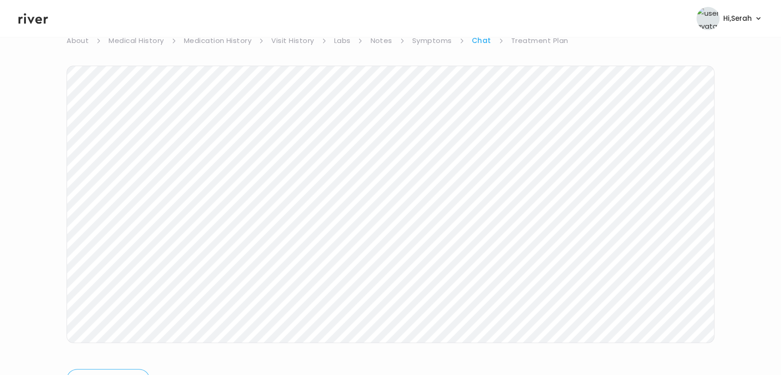
click at [41, 20] on icon at bounding box center [33, 18] width 30 height 11
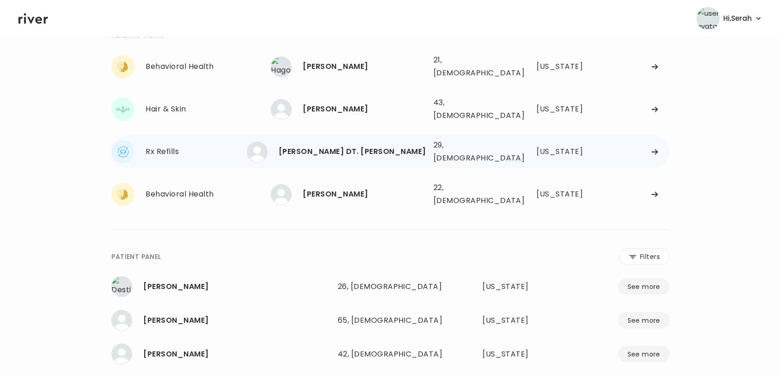
scroll to position [56, 0]
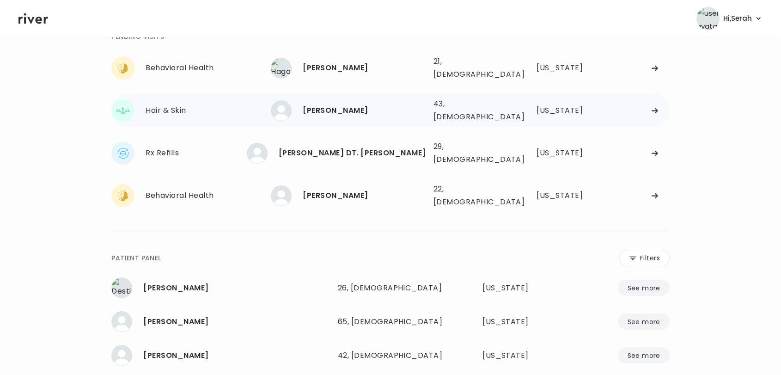
drag, startPoint x: 337, startPoint y: 108, endPoint x: 323, endPoint y: 97, distance: 18.1
click at [323, 104] on div "[PERSON_NAME]" at bounding box center [364, 110] width 123 height 13
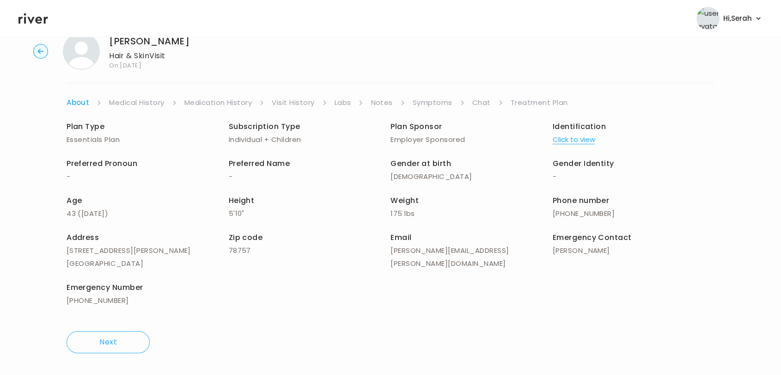
click at [470, 99] on ul "About Medical History Medication History Visit History Labs Notes Symptoms Chat…" at bounding box center [391, 102] width 648 height 13
click at [474, 99] on link "Chat" at bounding box center [482, 102] width 18 height 13
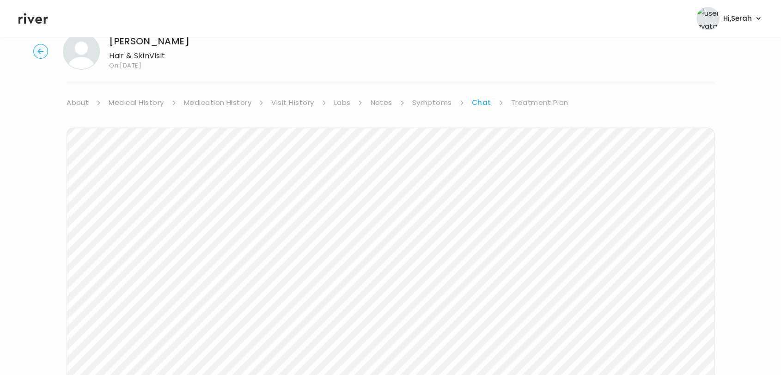
scroll to position [106, 0]
click at [32, 19] on icon at bounding box center [33, 18] width 30 height 11
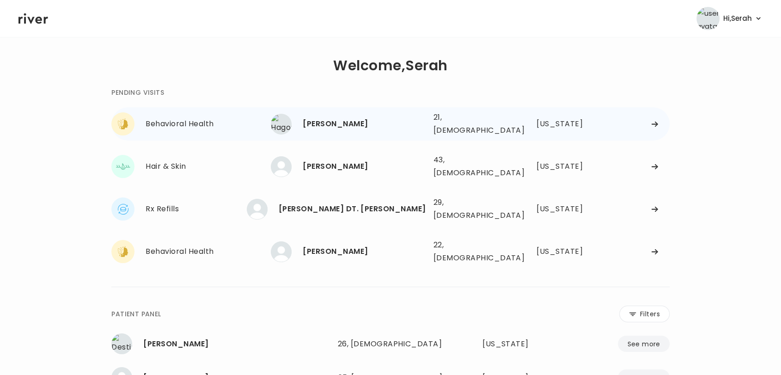
click at [330, 123] on div "[PERSON_NAME]" at bounding box center [364, 123] width 123 height 13
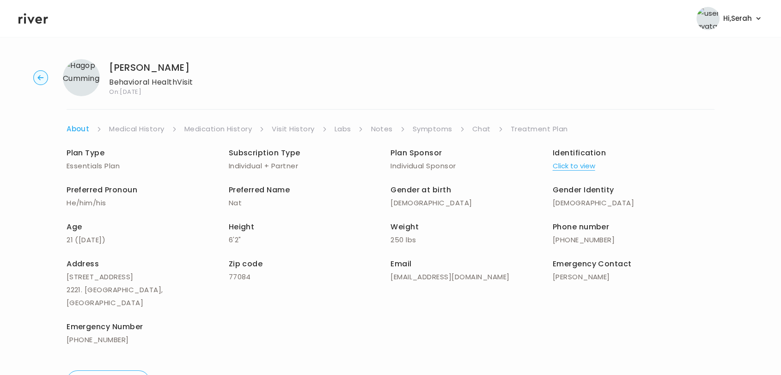
click at [480, 126] on link "Chat" at bounding box center [482, 129] width 18 height 13
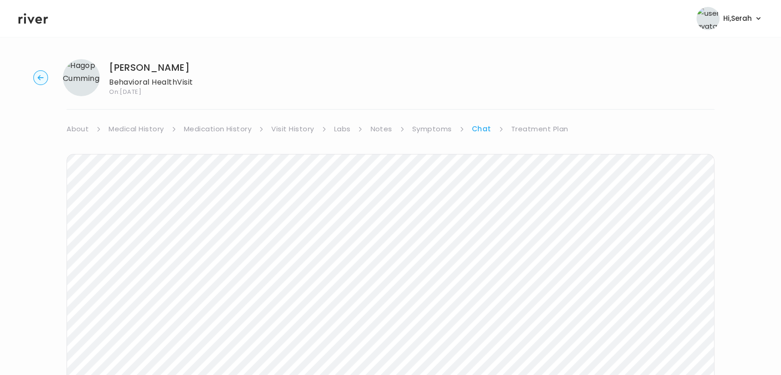
scroll to position [88, 0]
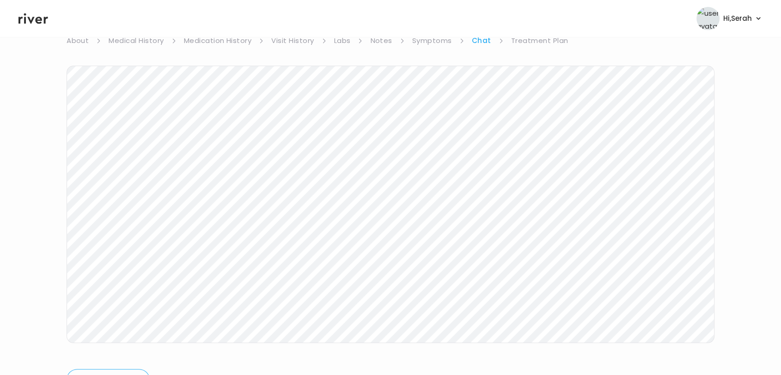
click at [35, 21] on icon at bounding box center [33, 19] width 30 height 14
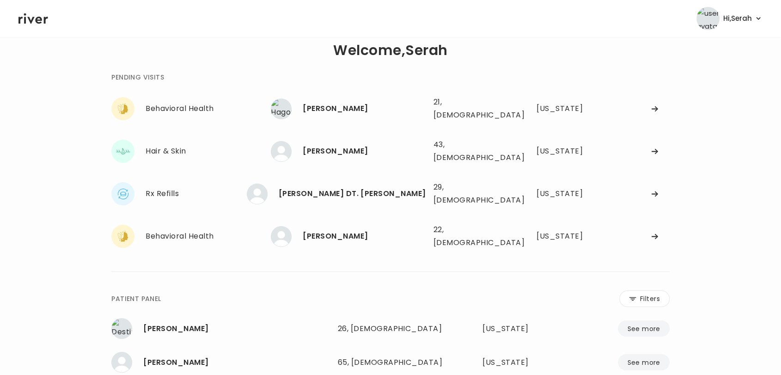
scroll to position [5, 0]
